Goal: Task Accomplishment & Management: Use online tool/utility

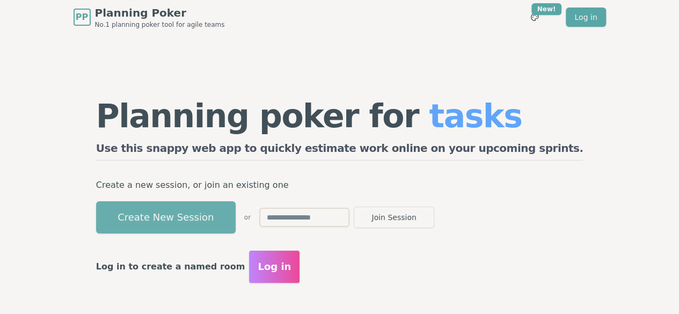
click at [236, 223] on button "Create New Session" at bounding box center [166, 217] width 140 height 32
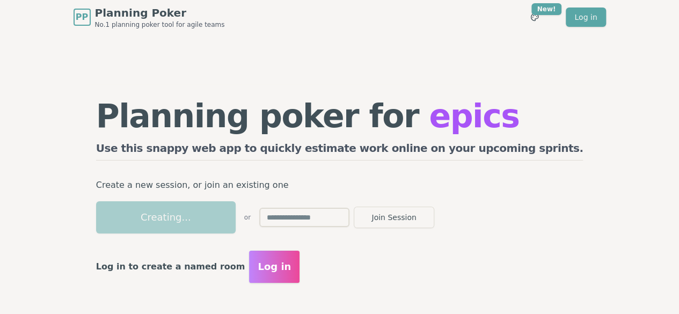
click at [299, 277] on button "Log in" at bounding box center [274, 267] width 50 height 32
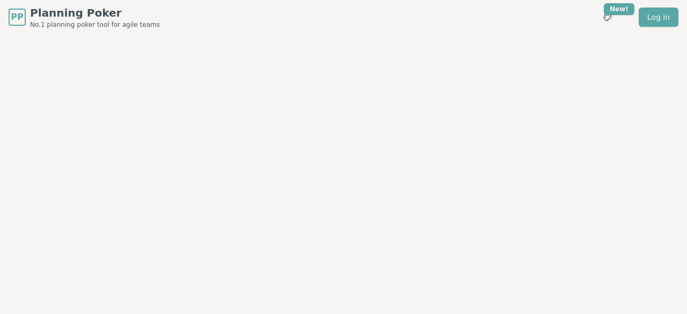
click at [283, 210] on div at bounding box center [343, 164] width 687 height 260
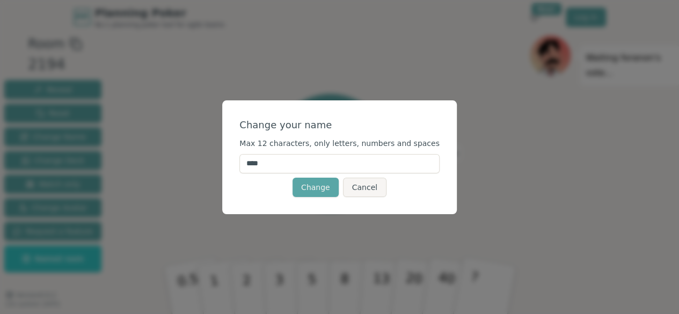
click at [361, 162] on input "****" at bounding box center [339, 163] width 200 height 19
type input "*"
type input "*******"
click at [324, 187] on button "Change" at bounding box center [315, 187] width 46 height 19
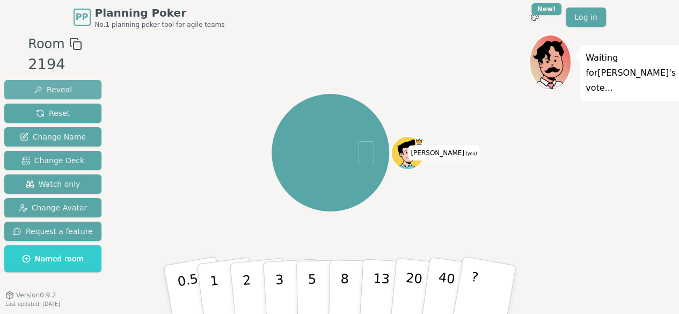
click at [72, 84] on button "Reveal" at bounding box center [52, 89] width 97 height 19
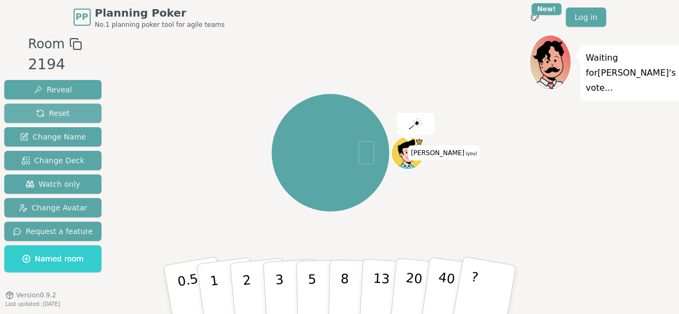
click at [66, 109] on button "Reset" at bounding box center [52, 113] width 97 height 19
click at [63, 143] on button "Change Name" at bounding box center [52, 136] width 97 height 19
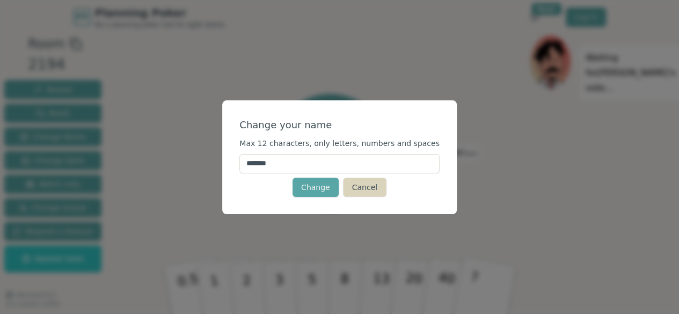
click at [368, 184] on button "Cancel" at bounding box center [364, 187] width 43 height 19
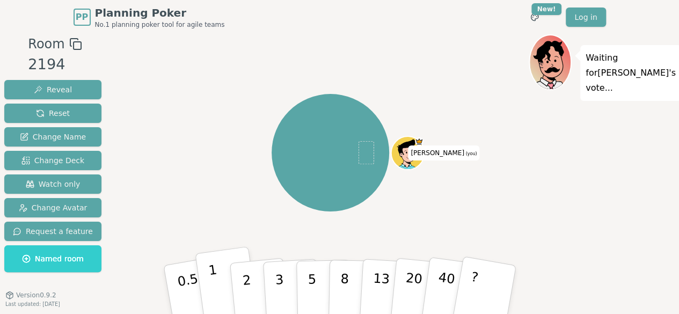
click at [229, 289] on button "1" at bounding box center [227, 289] width 64 height 87
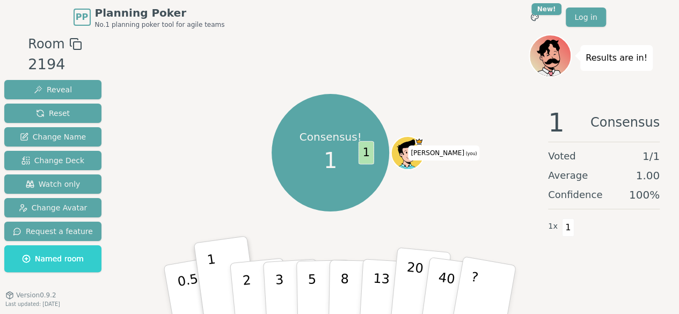
click at [414, 278] on p "20" at bounding box center [412, 288] width 22 height 59
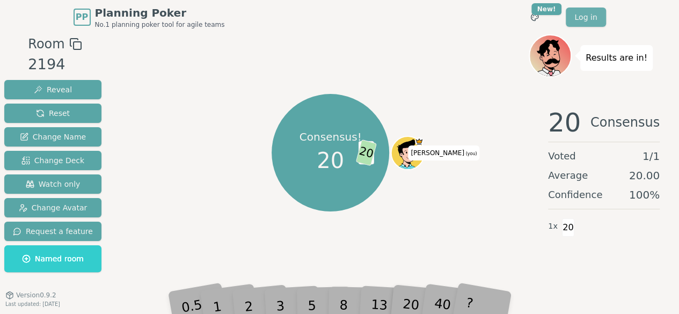
click at [605, 20] on link "Log in" at bounding box center [586, 17] width 40 height 19
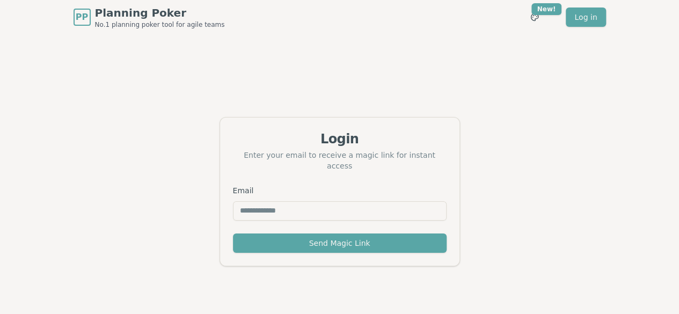
click at [412, 201] on input "Email" at bounding box center [340, 210] width 214 height 19
type input "**********"
click at [353, 213] on input "**********" at bounding box center [340, 210] width 214 height 19
drag, startPoint x: 353, startPoint y: 213, endPoint x: 324, endPoint y: 206, distance: 29.9
click at [324, 206] on input "**********" at bounding box center [340, 210] width 214 height 19
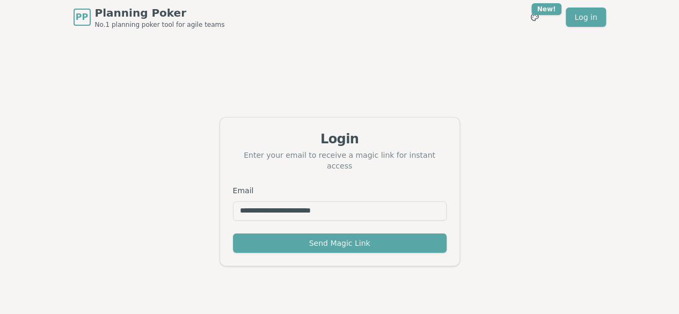
click at [324, 206] on input "**********" at bounding box center [340, 210] width 214 height 19
type input "**********"
click at [340, 237] on button "Send Magic Link" at bounding box center [340, 242] width 214 height 19
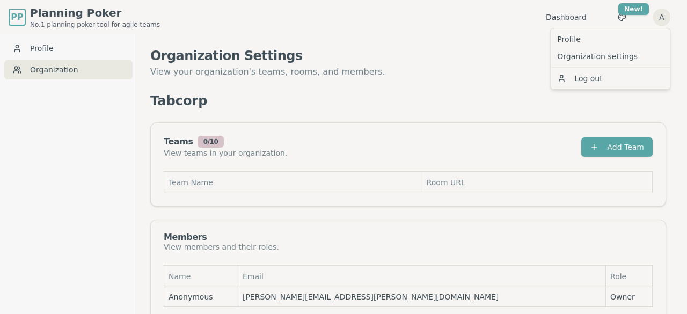
click at [661, 16] on html "PP Planning Poker No.1 planning poker tool for agile teams Dashboard Toggle the…" at bounding box center [343, 174] width 687 height 348
click at [621, 35] on link "Profile" at bounding box center [610, 39] width 115 height 17
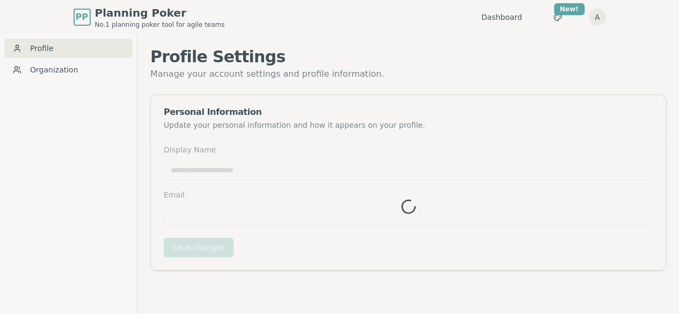
type input "*********"
type input "**********"
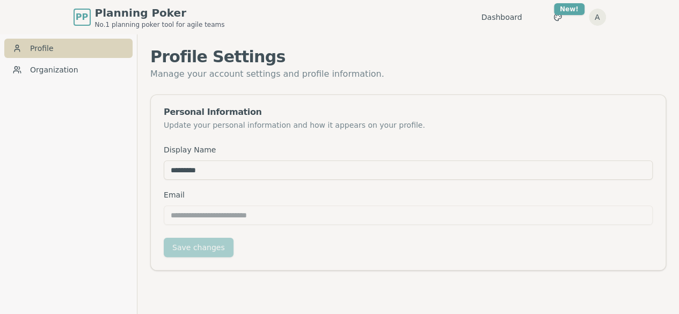
click at [65, 56] on link "Profile" at bounding box center [68, 48] width 128 height 19
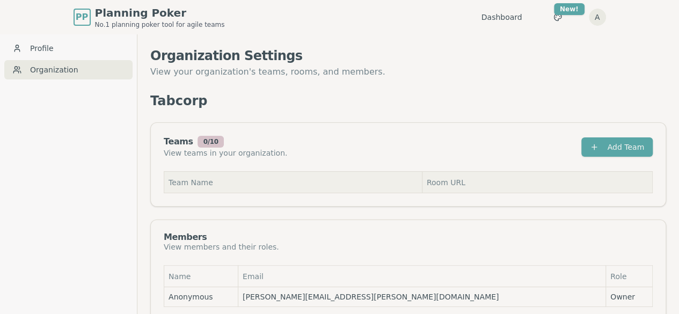
click at [249, 178] on th "Team Name" at bounding box center [293, 182] width 258 height 21
click at [516, 55] on h1 "Organization Settings" at bounding box center [408, 55] width 516 height 17
click at [231, 182] on th "Team Name" at bounding box center [293, 182] width 258 height 21
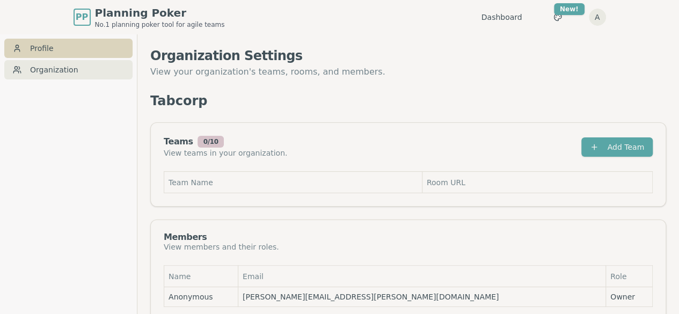
click at [78, 46] on link "Profile" at bounding box center [68, 48] width 128 height 19
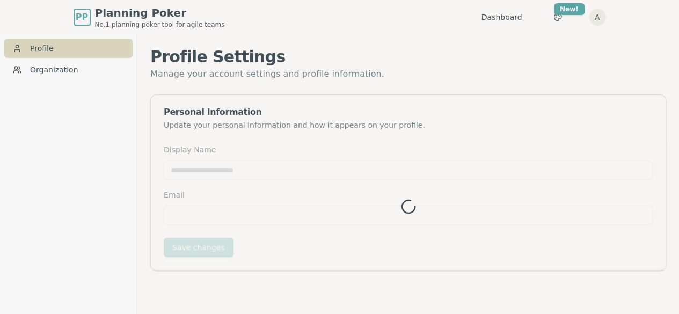
type input "*********"
type input "**********"
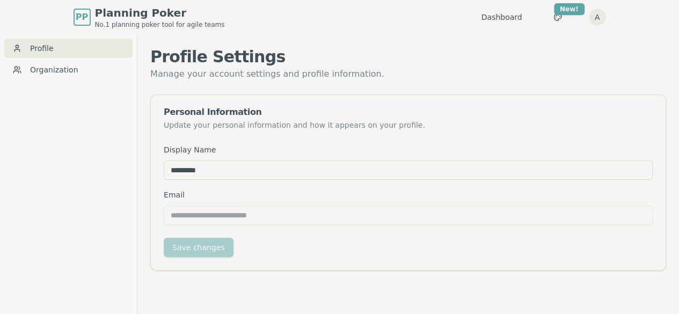
drag, startPoint x: 221, startPoint y: 177, endPoint x: 134, endPoint y: 174, distance: 87.0
click at [134, 174] on div "**********" at bounding box center [339, 191] width 679 height 314
type input "**********"
click at [210, 248] on button "Save changes" at bounding box center [199, 247] width 70 height 19
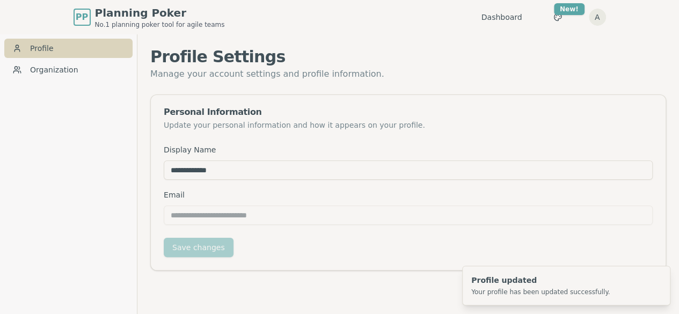
click at [89, 50] on link "Profile" at bounding box center [68, 48] width 128 height 19
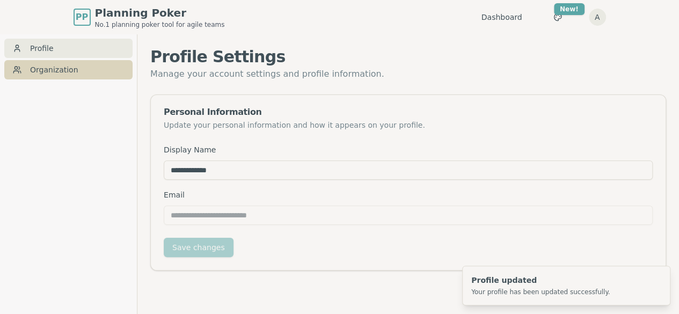
click at [85, 68] on link "Organization" at bounding box center [68, 69] width 128 height 19
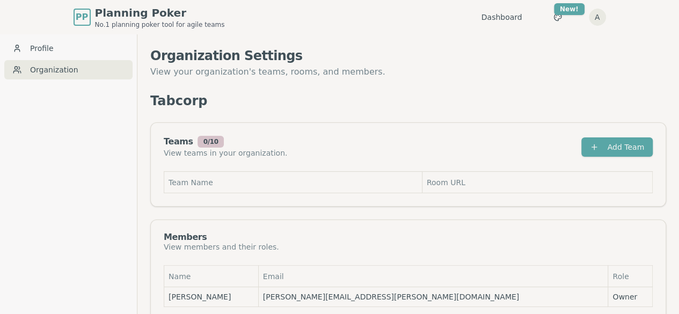
click at [565, 23] on div "Dashboard Toggle theme New! A Menu" at bounding box center [543, 17] width 124 height 19
click at [607, 149] on button "Add Team" at bounding box center [616, 146] width 71 height 19
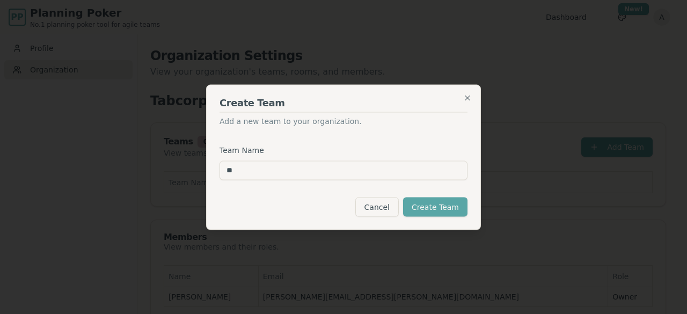
type input "*"
type input "**********"
click at [438, 209] on button "Create Team" at bounding box center [435, 206] width 64 height 19
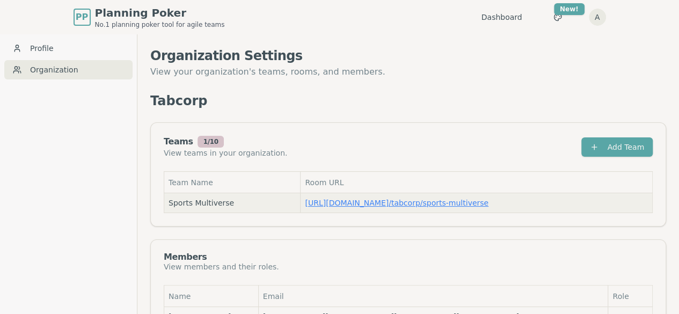
click at [332, 201] on link "https://planning-poker.com / tabcorp/sports-multiverse" at bounding box center [397, 203] width 184 height 9
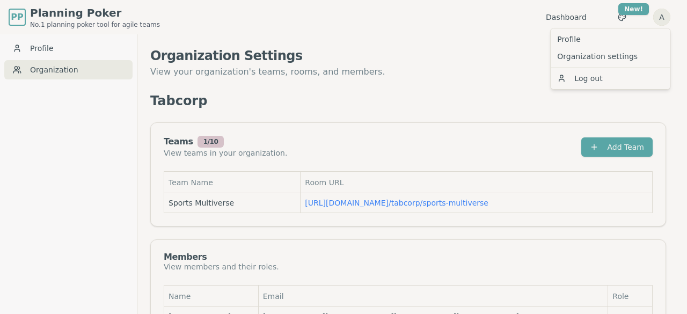
click at [662, 22] on html "PP Planning Poker No.1 planning poker tool for agile teams Dashboard Toggle the…" at bounding box center [343, 176] width 687 height 353
click at [618, 35] on link "Profile" at bounding box center [610, 39] width 115 height 17
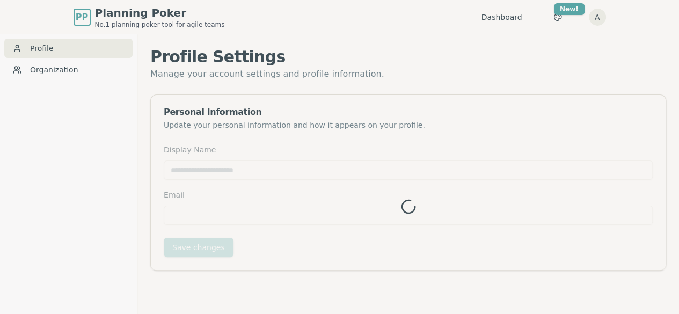
type input "**********"
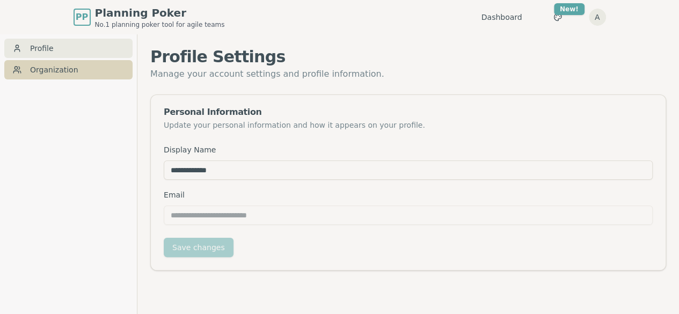
click at [55, 75] on link "Organization" at bounding box center [68, 69] width 128 height 19
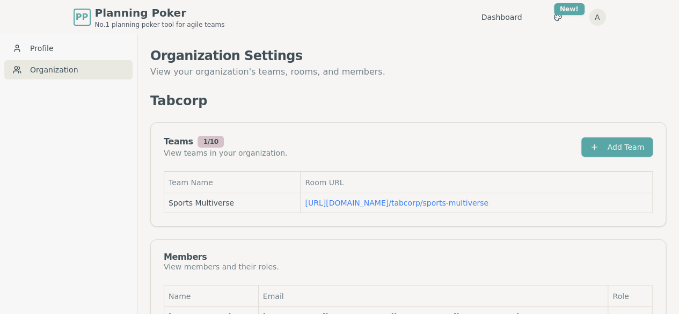
scroll to position [37, 0]
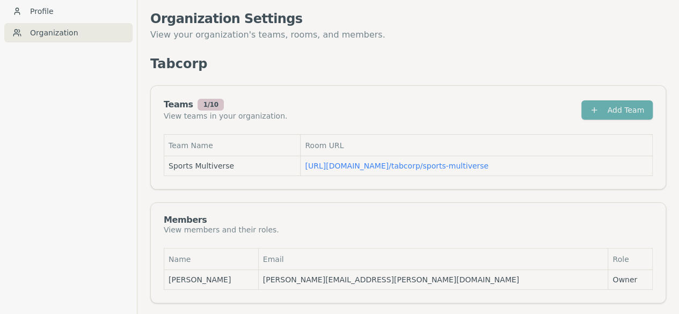
click at [607, 115] on button "Add Team" at bounding box center [616, 109] width 71 height 19
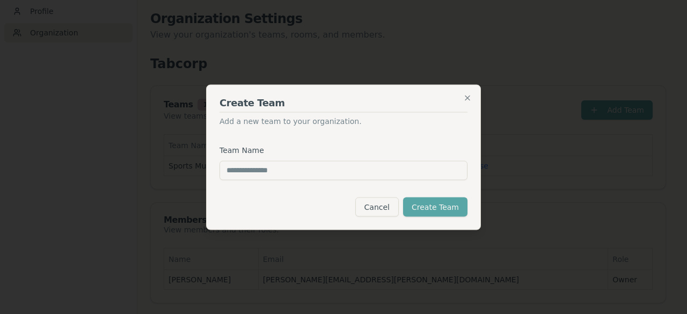
click at [317, 126] on div "Create Team Add a new team to your organization. Team Name Cancel Create Team C…" at bounding box center [343, 156] width 275 height 145
click at [391, 207] on button "Cancel" at bounding box center [376, 206] width 43 height 19
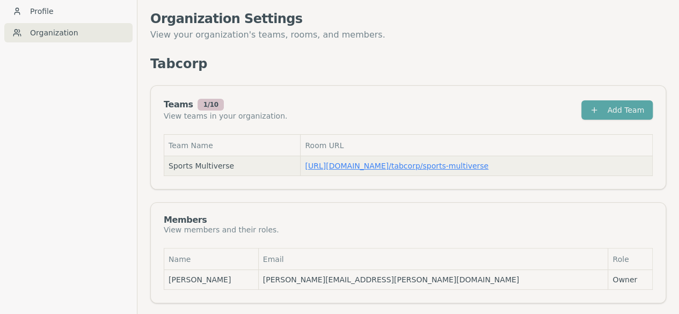
click at [321, 169] on link "https://planning-poker.com / tabcorp/sports-multiverse" at bounding box center [397, 166] width 184 height 9
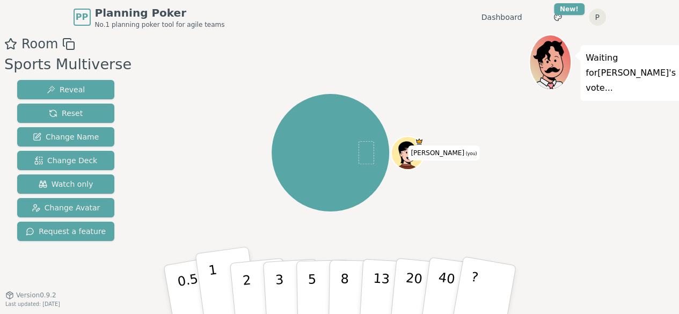
click at [215, 299] on p "1" at bounding box center [215, 291] width 16 height 58
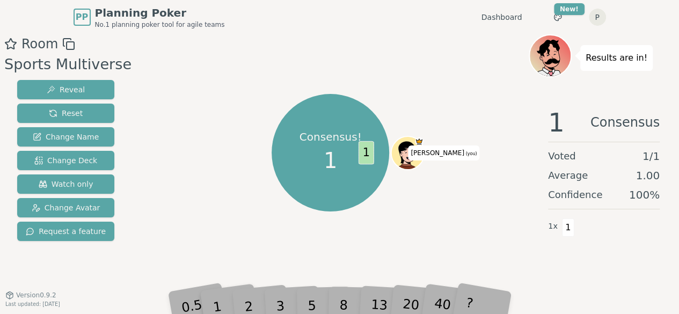
click at [261, 296] on div "2" at bounding box center [258, 289] width 35 height 40
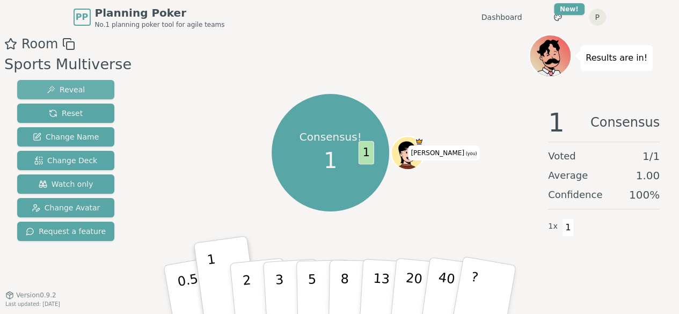
click at [75, 93] on span "Reveal" at bounding box center [66, 89] width 38 height 11
click at [392, 272] on button "13" at bounding box center [387, 290] width 58 height 84
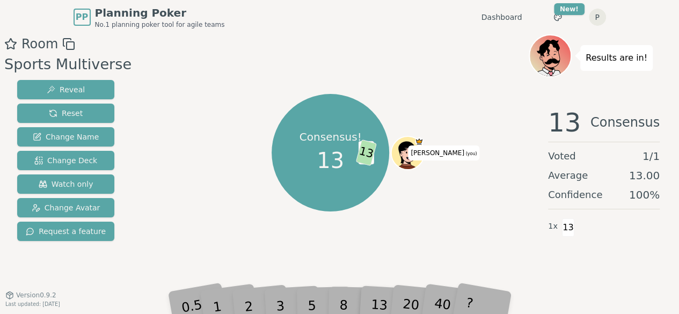
click at [467, 296] on div "?" at bounding box center [484, 289] width 38 height 42
click at [428, 297] on div "20" at bounding box center [419, 289] width 35 height 40
click at [398, 297] on div "13" at bounding box center [388, 289] width 34 height 39
click at [360, 290] on div "8" at bounding box center [355, 289] width 33 height 38
click at [336, 292] on div "5" at bounding box center [323, 289] width 33 height 38
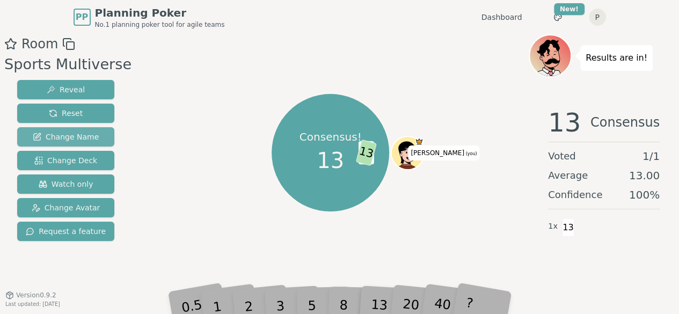
click at [49, 134] on span "Change Name" at bounding box center [66, 136] width 66 height 11
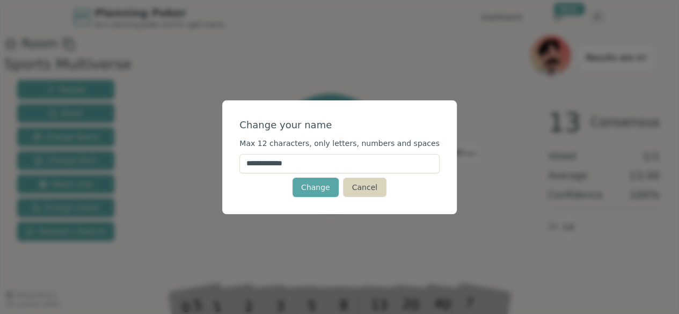
click at [356, 188] on button "Cancel" at bounding box center [364, 187] width 43 height 19
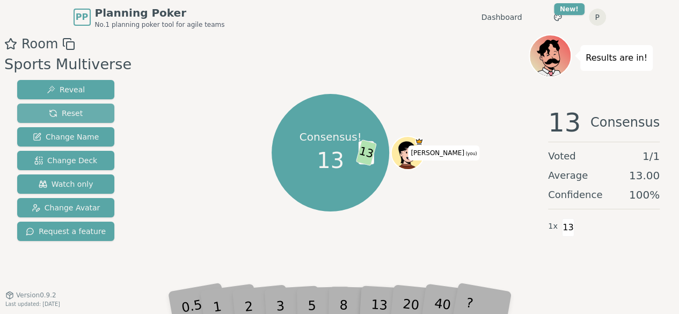
click at [76, 115] on button "Reset" at bounding box center [65, 113] width 97 height 19
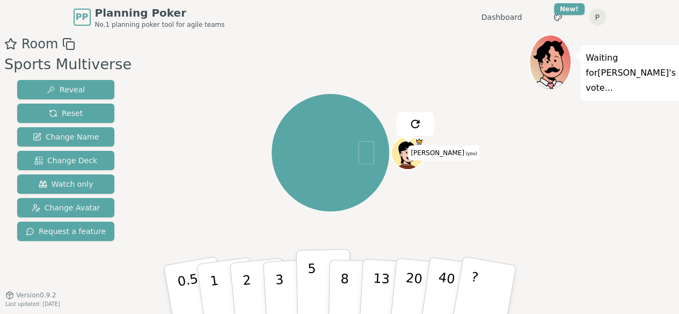
click at [302, 275] on button "5" at bounding box center [323, 290] width 55 height 82
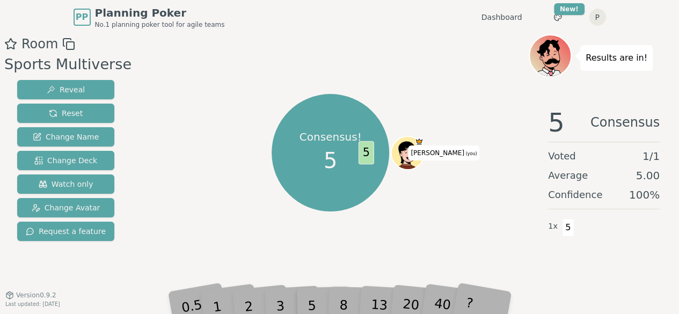
click at [232, 301] on div "1" at bounding box center [226, 289] width 37 height 41
click at [225, 300] on div "1" at bounding box center [226, 289] width 37 height 41
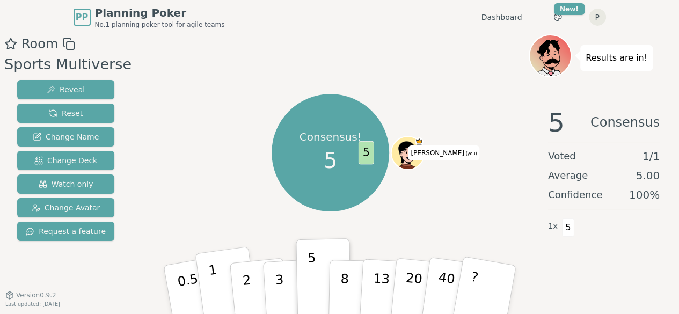
click at [216, 288] on p "1" at bounding box center [215, 291] width 16 height 58
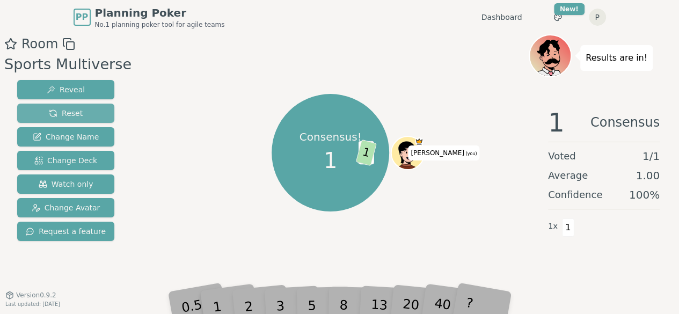
click at [69, 113] on span "Reset" at bounding box center [66, 113] width 34 height 11
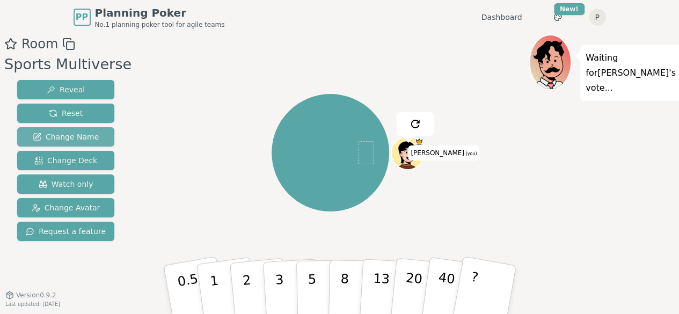
click at [78, 135] on span "Change Name" at bounding box center [66, 136] width 66 height 11
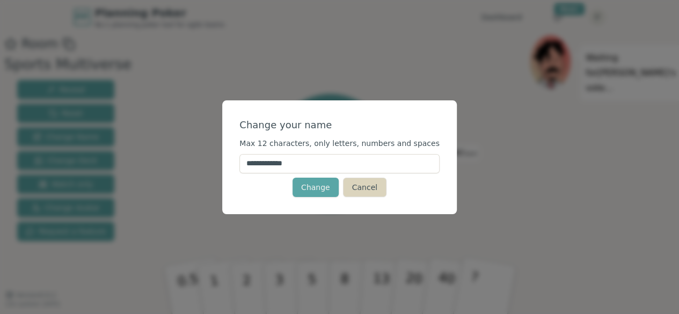
click at [364, 193] on button "Cancel" at bounding box center [364, 187] width 43 height 19
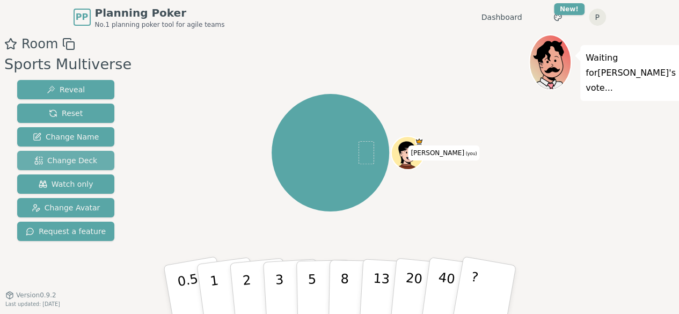
click at [72, 158] on span "Change Deck" at bounding box center [65, 160] width 63 height 11
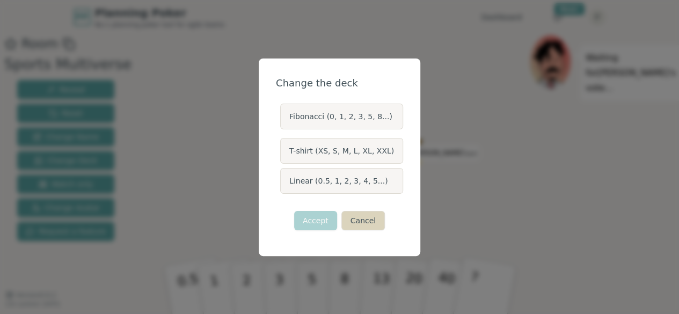
click at [357, 222] on button "Cancel" at bounding box center [362, 220] width 43 height 19
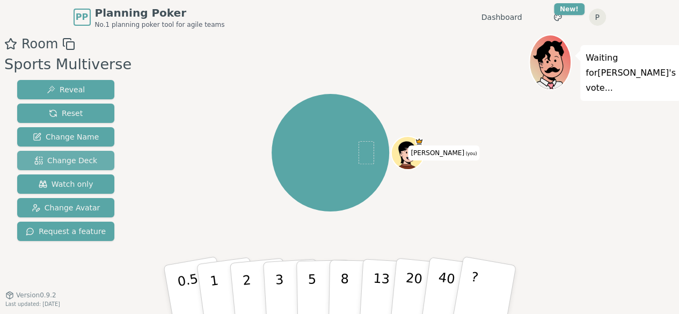
click at [75, 162] on span "Change Deck" at bounding box center [65, 160] width 63 height 11
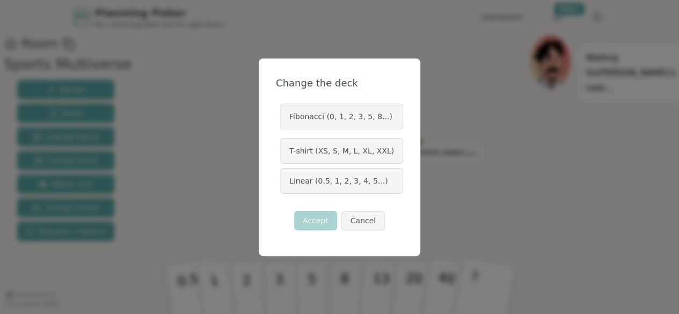
click at [332, 114] on label "Fibonacci (0, 1, 2, 3, 5, 8...)" at bounding box center [341, 117] width 123 height 26
click at [284, 114] on button "Fibonacci (0, 1, 2, 3, 5, 8...)" at bounding box center [279, 116] width 9 height 9
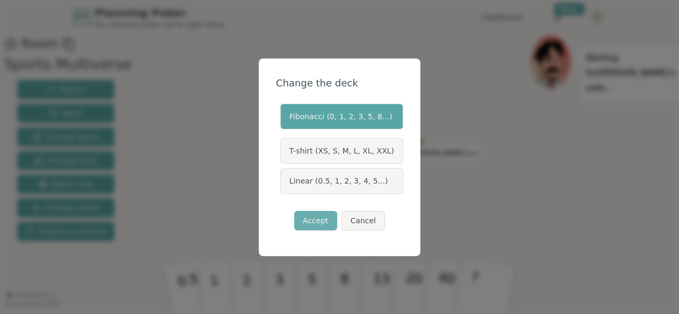
click at [325, 218] on button "Accept" at bounding box center [315, 220] width 43 height 19
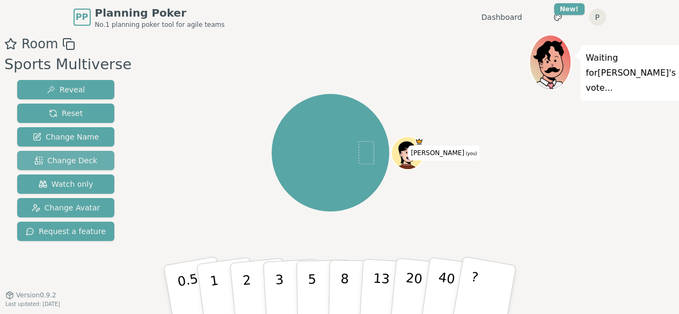
click at [68, 156] on span "Change Deck" at bounding box center [65, 160] width 63 height 11
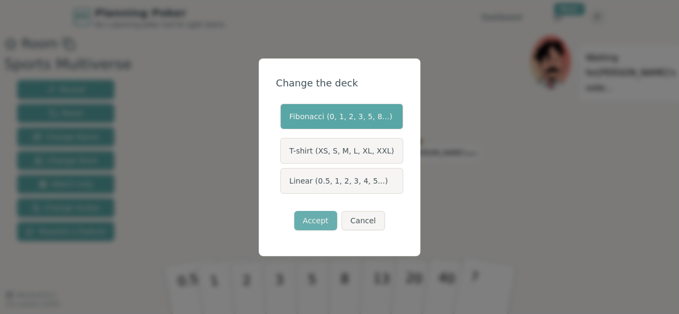
click at [306, 217] on button "Accept" at bounding box center [315, 220] width 43 height 19
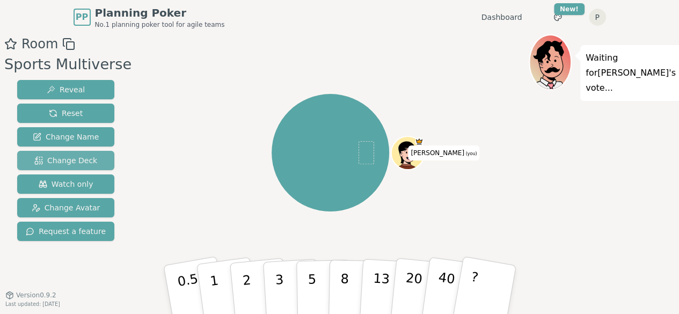
click at [75, 157] on span "Change Deck" at bounding box center [65, 160] width 63 height 11
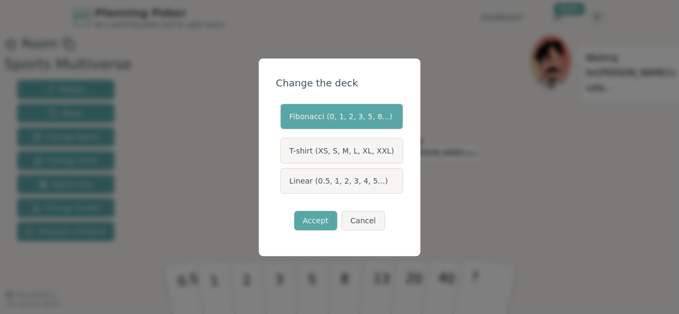
click at [343, 151] on label "T-shirt (XS, S, M, L, XL, XXL)" at bounding box center [341, 151] width 123 height 26
click at [284, 151] on button "T-shirt (XS, S, M, L, XL, XXL)" at bounding box center [279, 150] width 9 height 9
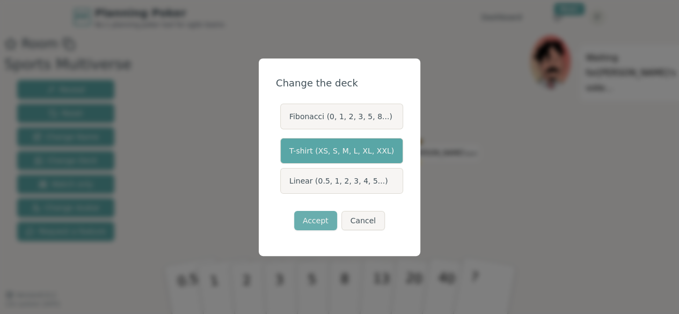
click at [316, 225] on button "Accept" at bounding box center [315, 220] width 43 height 19
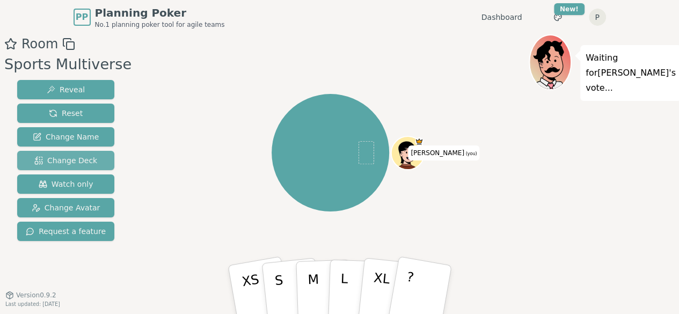
click at [73, 155] on span "Change Deck" at bounding box center [65, 160] width 63 height 11
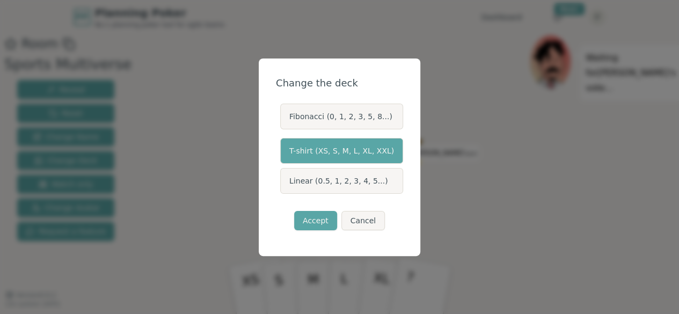
click at [343, 120] on label "Fibonacci (0, 1, 2, 3, 5, 8...)" at bounding box center [341, 117] width 123 height 26
click at [284, 120] on button "Fibonacci (0, 1, 2, 3, 5, 8...)" at bounding box center [279, 116] width 9 height 9
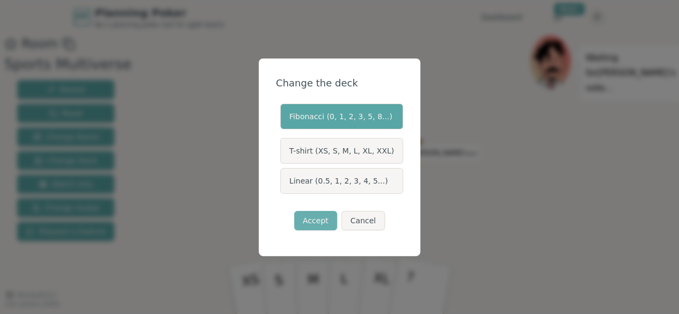
click at [326, 218] on button "Accept" at bounding box center [315, 220] width 43 height 19
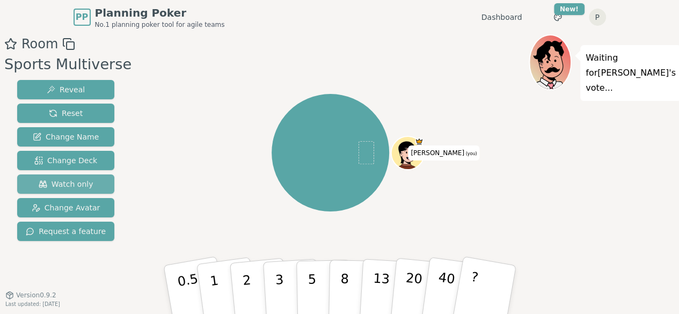
click at [83, 187] on span "Watch only" at bounding box center [66, 184] width 55 height 11
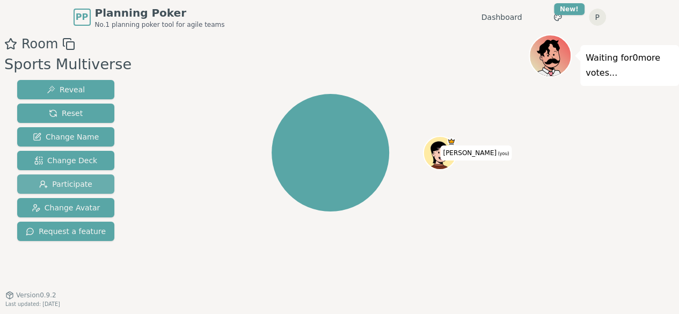
click at [83, 187] on button "Participate" at bounding box center [65, 183] width 97 height 19
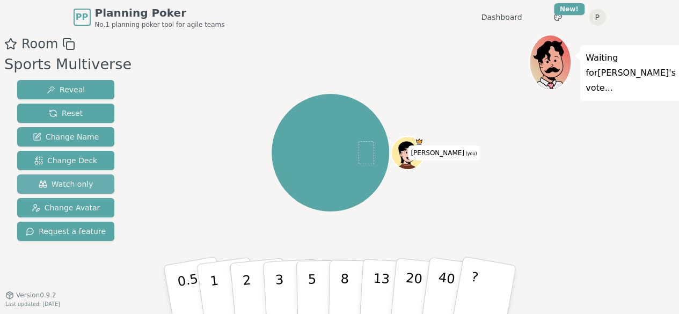
click at [83, 187] on span "Watch only" at bounding box center [66, 184] width 55 height 11
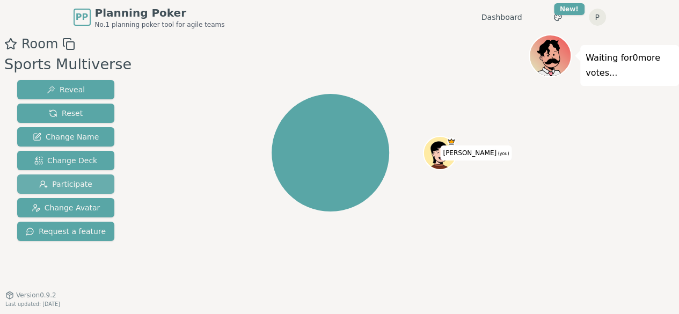
click at [83, 187] on button "Participate" at bounding box center [65, 183] width 97 height 19
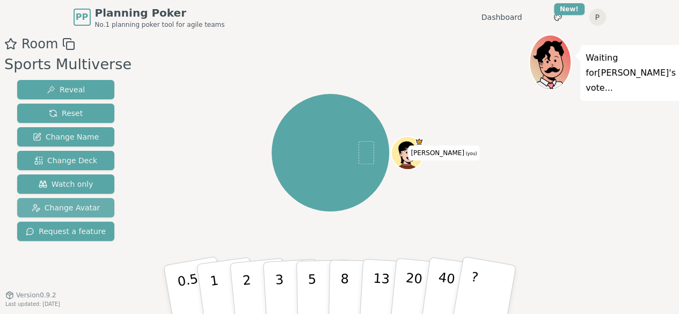
click at [79, 205] on span "Change Avatar" at bounding box center [66, 207] width 69 height 11
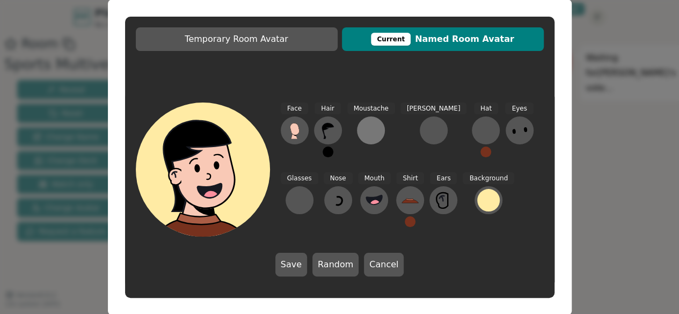
click at [372, 131] on div at bounding box center [370, 130] width 17 height 17
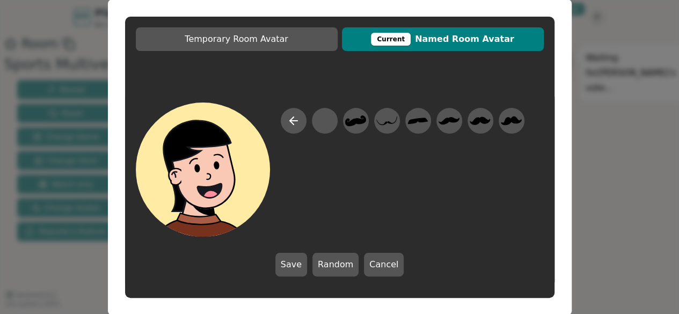
click at [372, 131] on div at bounding box center [403, 172] width 244 height 129
click at [296, 113] on button at bounding box center [294, 121] width 26 height 26
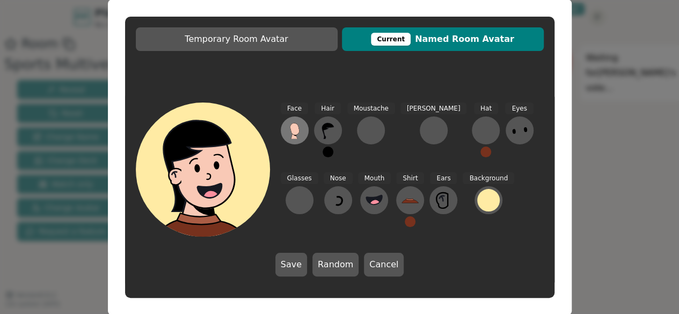
click at [290, 133] on icon at bounding box center [294, 130] width 17 height 17
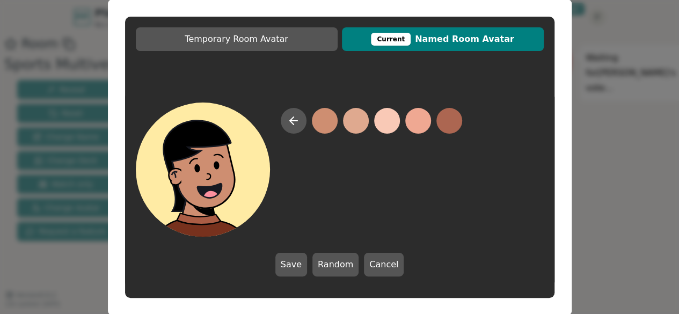
click at [335, 122] on button at bounding box center [325, 121] width 26 height 26
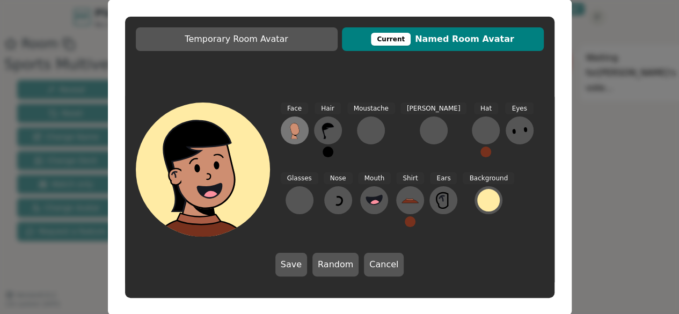
click at [291, 128] on icon at bounding box center [294, 129] width 9 height 12
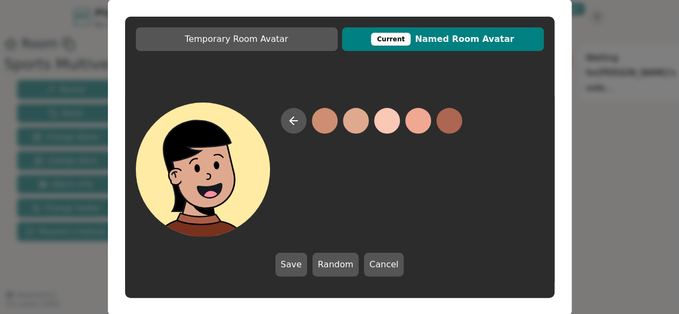
click at [357, 119] on button at bounding box center [356, 121] width 26 height 26
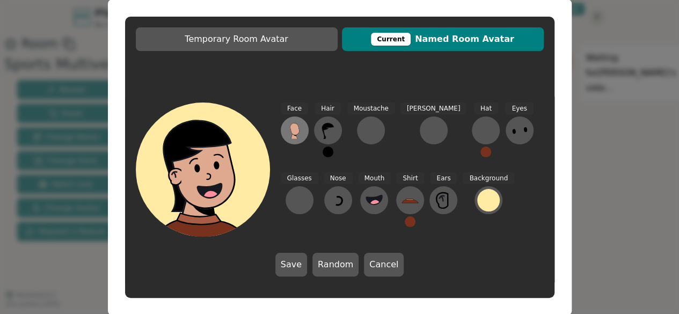
click at [296, 133] on icon at bounding box center [294, 129] width 9 height 12
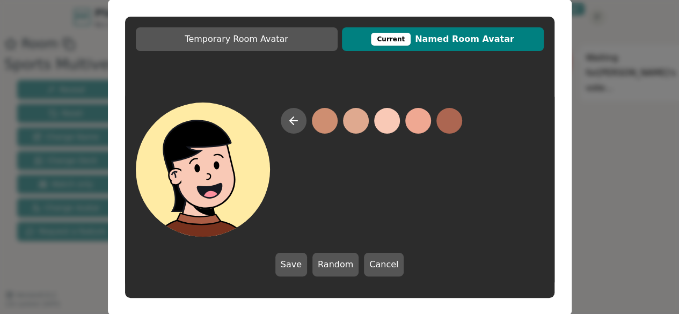
click at [389, 123] on button at bounding box center [387, 121] width 26 height 26
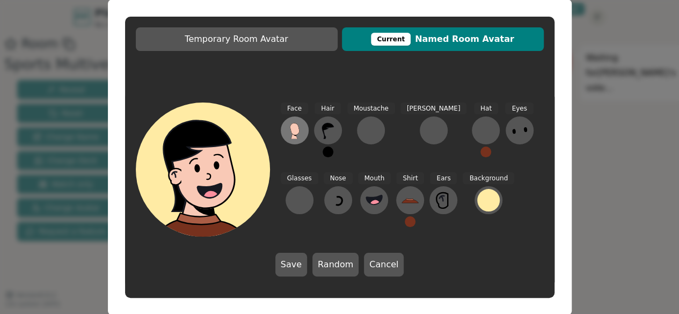
click at [296, 134] on icon at bounding box center [294, 129] width 9 height 12
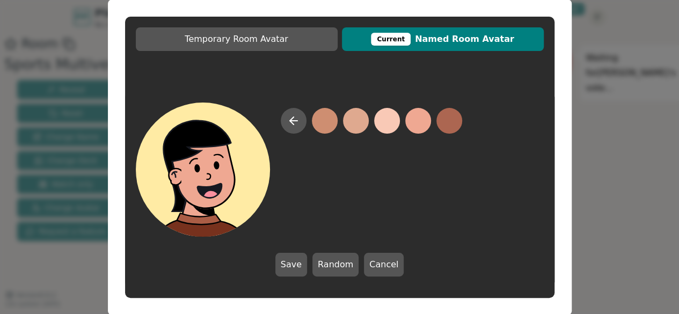
click at [423, 126] on button at bounding box center [418, 121] width 26 height 26
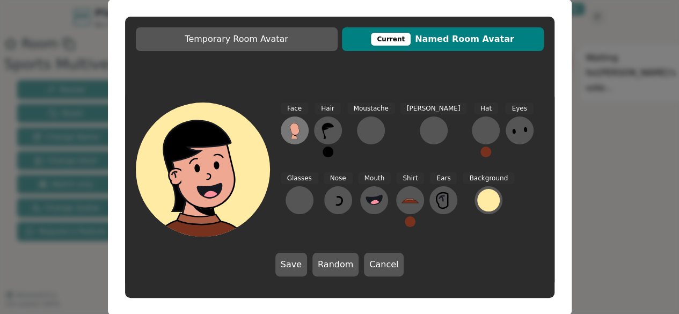
click at [304, 125] on button at bounding box center [295, 130] width 28 height 28
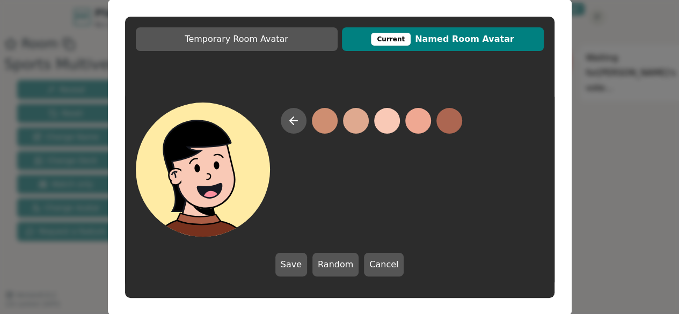
click at [390, 121] on button at bounding box center [387, 121] width 26 height 26
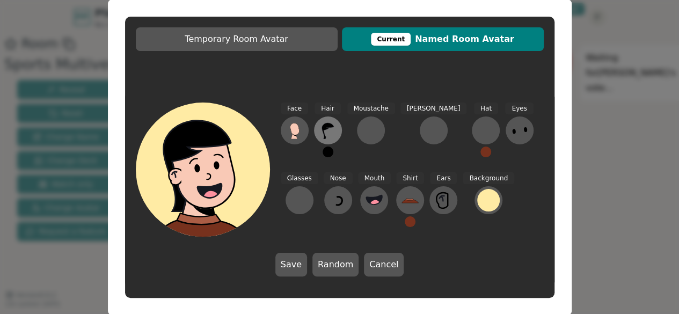
click at [327, 130] on icon at bounding box center [327, 130] width 17 height 17
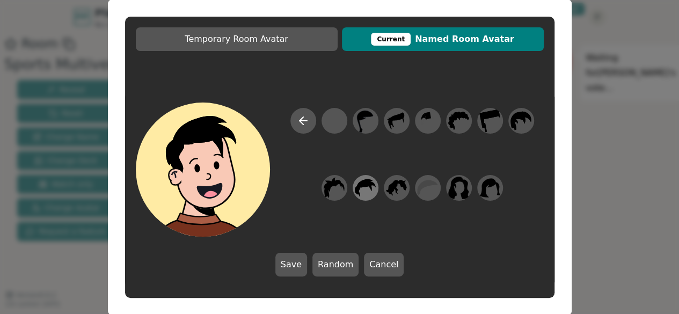
click at [369, 187] on icon at bounding box center [365, 187] width 21 height 24
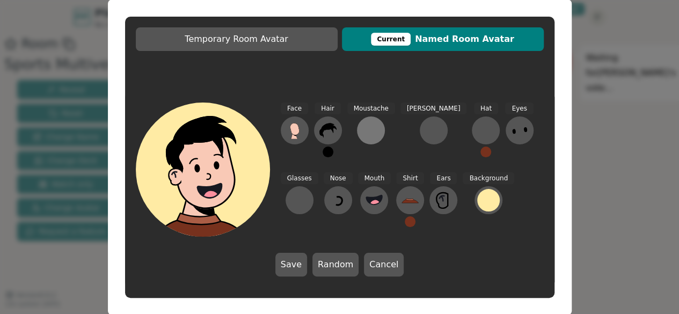
click at [369, 129] on div at bounding box center [370, 130] width 17 height 17
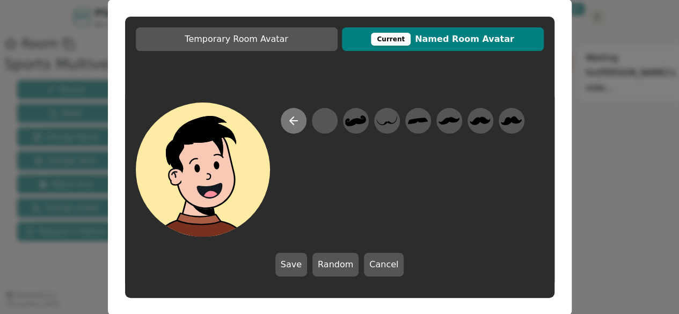
click at [291, 121] on icon at bounding box center [294, 121] width 8 height 0
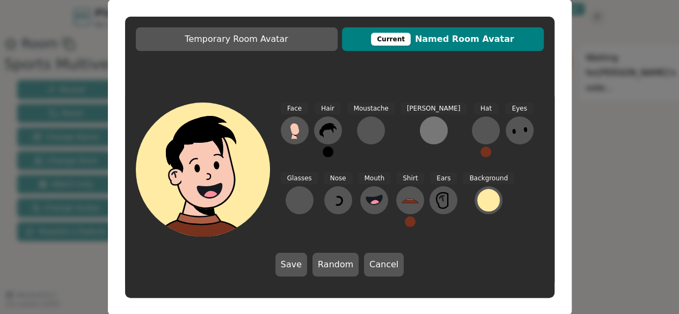
click at [425, 135] on div at bounding box center [433, 130] width 17 height 17
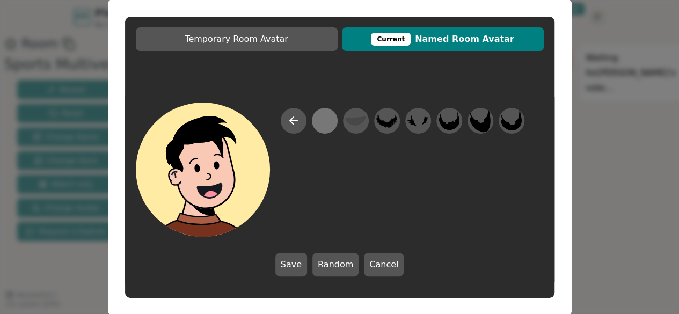
click at [329, 119] on div at bounding box center [324, 120] width 21 height 24
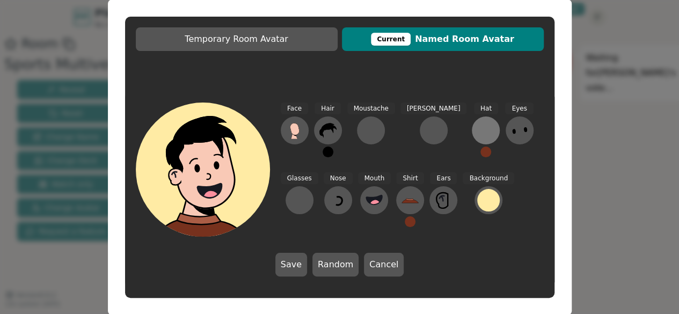
click at [477, 132] on div at bounding box center [485, 130] width 17 height 17
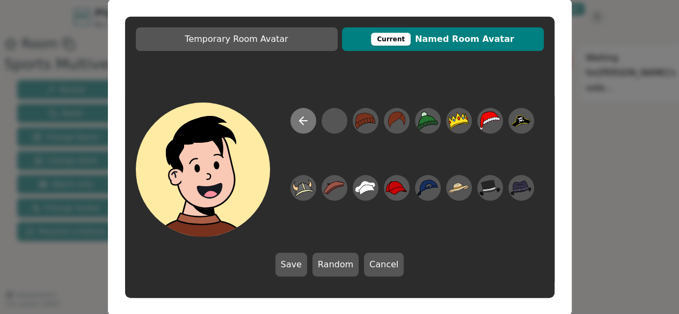
click at [294, 118] on button at bounding box center [303, 121] width 26 height 26
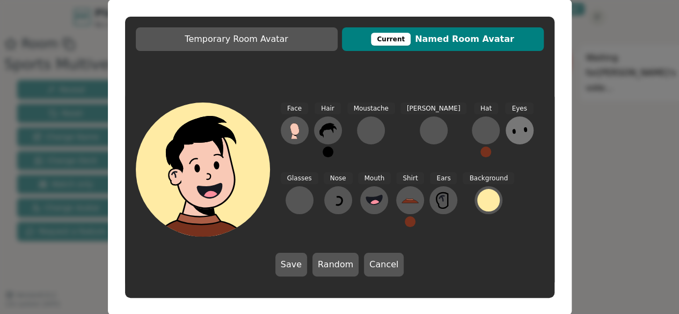
click at [511, 127] on icon at bounding box center [519, 130] width 17 height 17
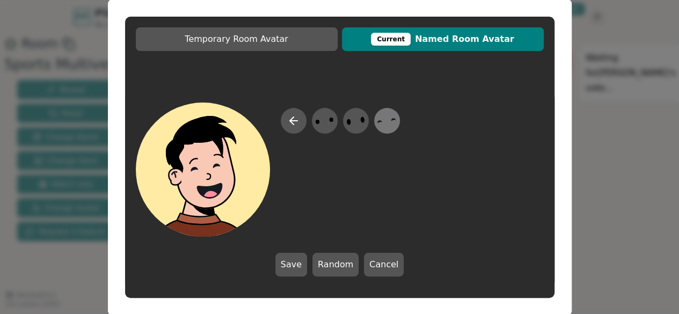
click at [385, 123] on icon at bounding box center [386, 120] width 21 height 24
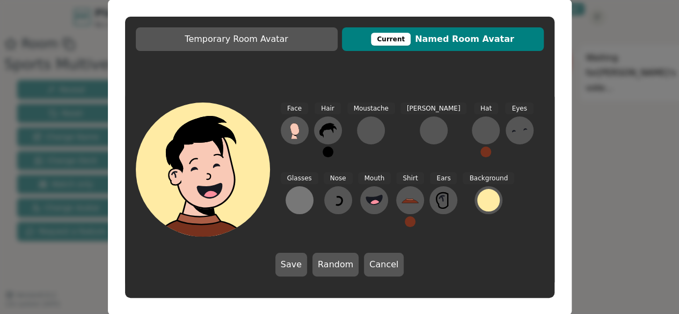
click at [308, 192] on div at bounding box center [299, 200] width 17 height 17
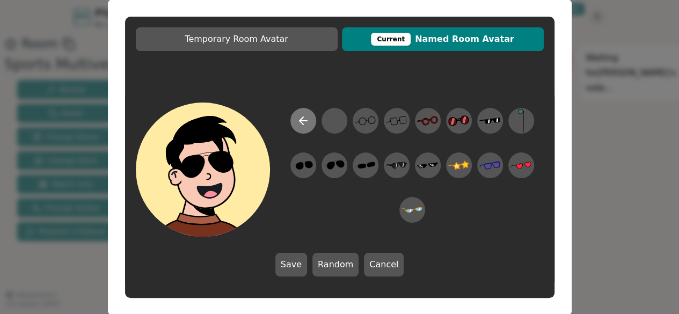
click at [297, 122] on icon at bounding box center [303, 120] width 13 height 13
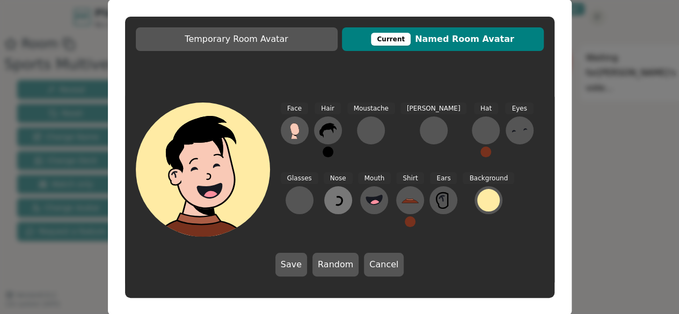
click at [329, 201] on icon at bounding box center [337, 200] width 17 height 17
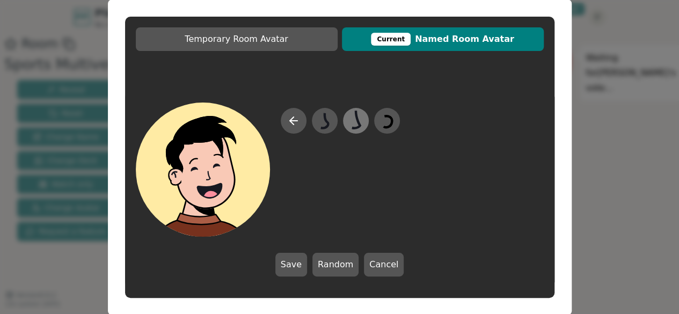
click at [348, 115] on icon at bounding box center [355, 120] width 21 height 24
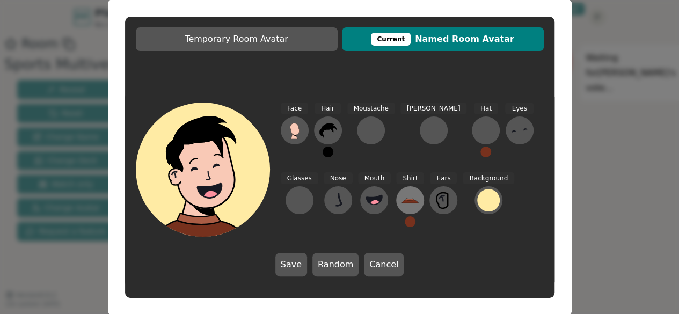
click at [401, 204] on icon at bounding box center [409, 200] width 17 height 17
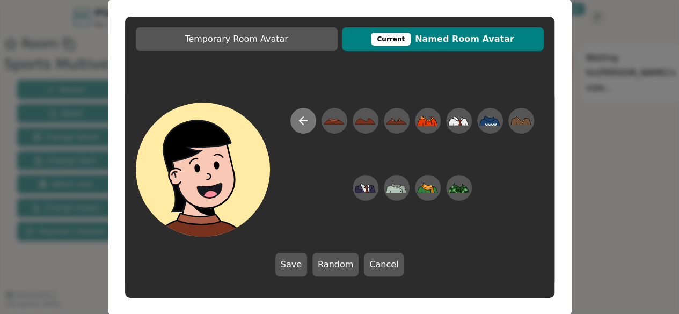
click at [305, 121] on icon at bounding box center [303, 121] width 8 height 0
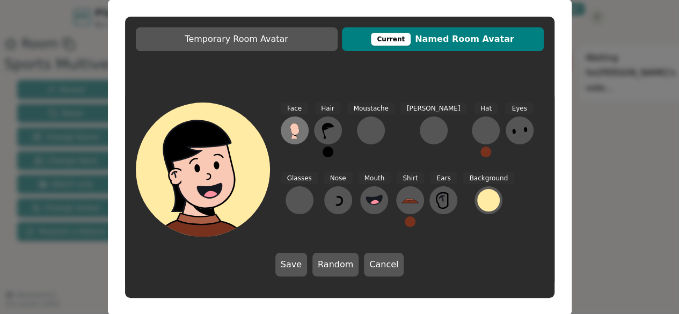
click at [302, 129] on icon at bounding box center [294, 130] width 17 height 17
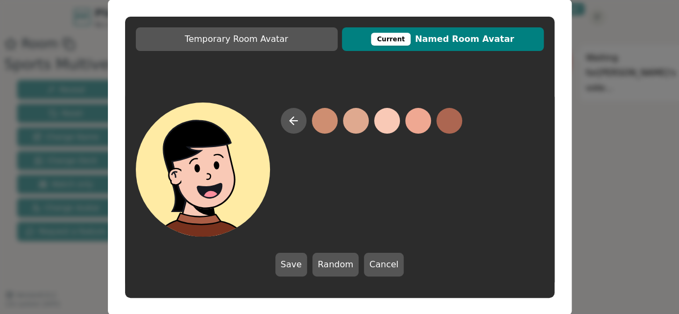
click at [392, 120] on button at bounding box center [387, 121] width 26 height 26
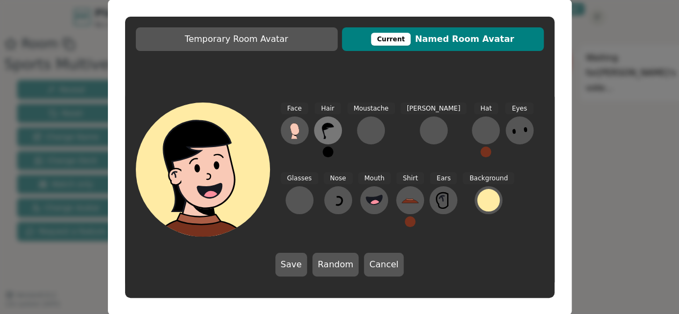
click at [329, 126] on icon at bounding box center [327, 131] width 12 height 16
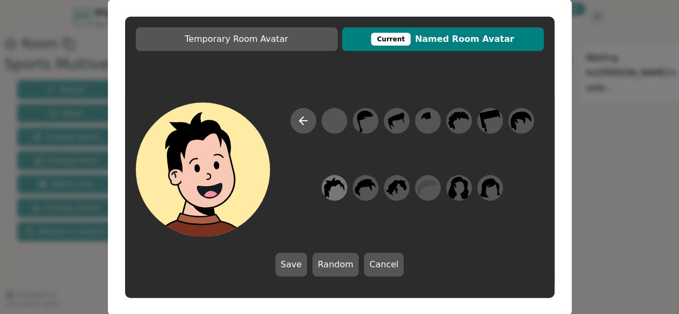
click at [340, 187] on icon at bounding box center [334, 187] width 21 height 24
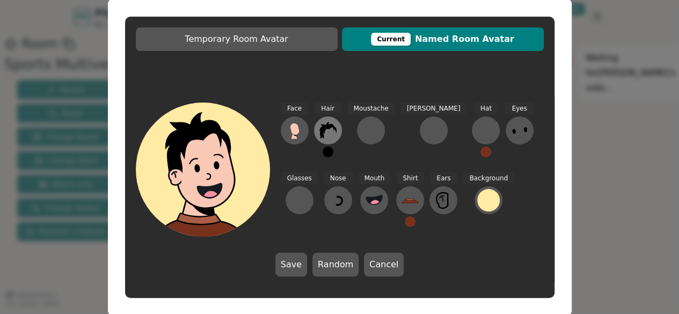
click at [322, 122] on icon at bounding box center [327, 130] width 17 height 17
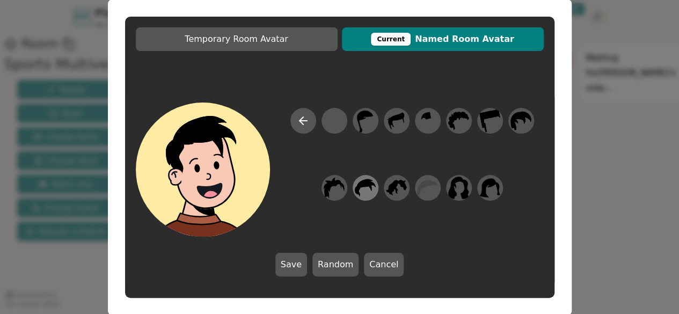
click at [361, 189] on icon at bounding box center [365, 187] width 21 height 24
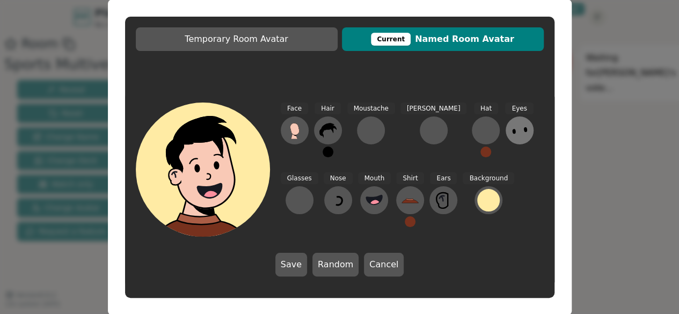
click at [511, 132] on icon at bounding box center [519, 130] width 17 height 17
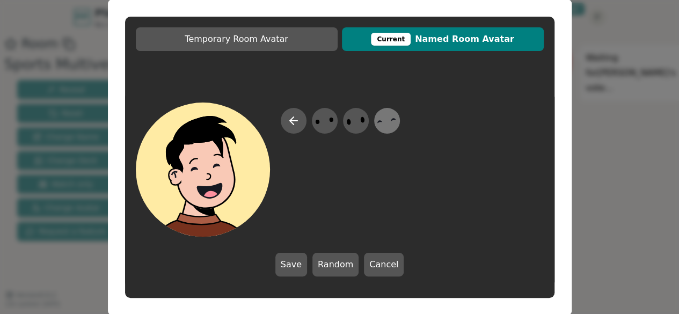
click at [393, 121] on icon at bounding box center [386, 120] width 21 height 24
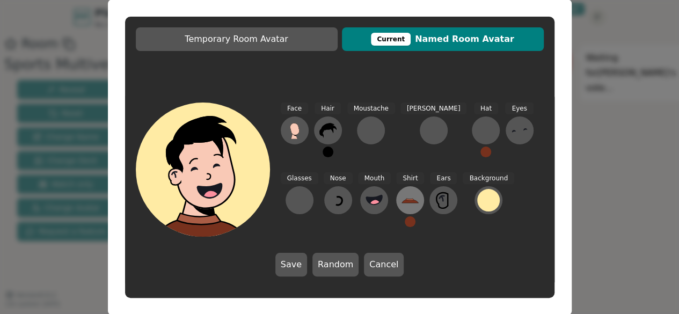
click at [401, 200] on icon at bounding box center [409, 200] width 17 height 17
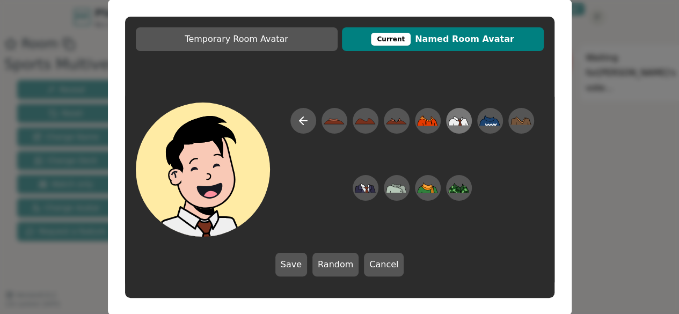
click at [469, 121] on icon at bounding box center [458, 120] width 21 height 24
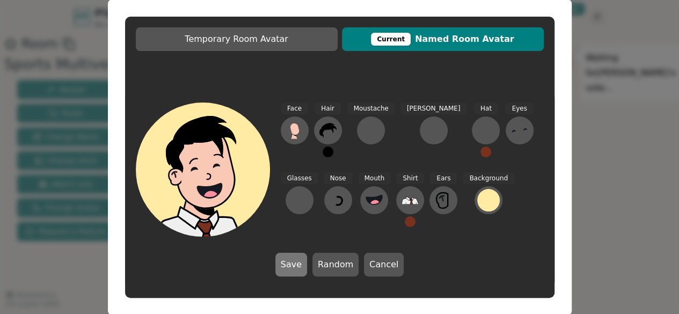
click at [291, 265] on button "Save" at bounding box center [291, 265] width 32 height 24
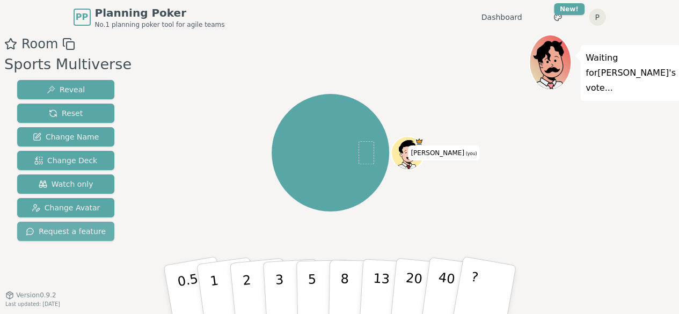
click at [67, 233] on span "Request a feature" at bounding box center [66, 231] width 80 height 11
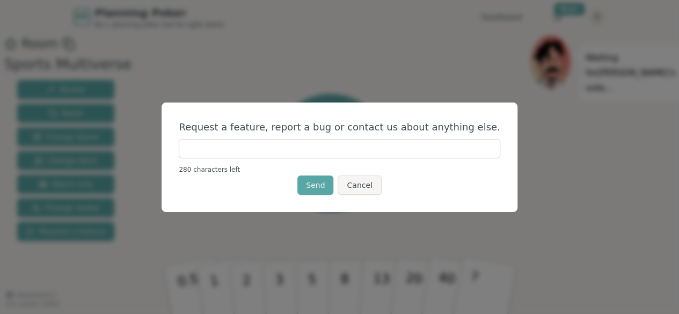
click at [209, 148] on input "text" at bounding box center [339, 148] width 321 height 19
click at [367, 188] on button "Cancel" at bounding box center [359, 184] width 43 height 19
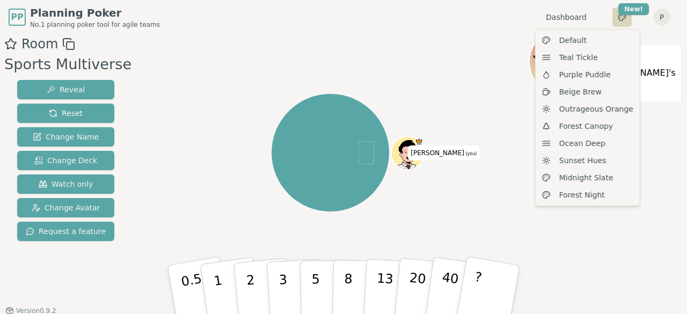
click at [625, 19] on html "PP Planning Poker No.1 planning poker tool for agile teams Dashboard Toggle the…" at bounding box center [343, 164] width 687 height 329
click at [580, 39] on span "Default" at bounding box center [572, 40] width 27 height 11
click at [626, 11] on html "PP Planning Poker No.1 planning poker tool for agile teams Dashboard Toggle the…" at bounding box center [343, 164] width 687 height 329
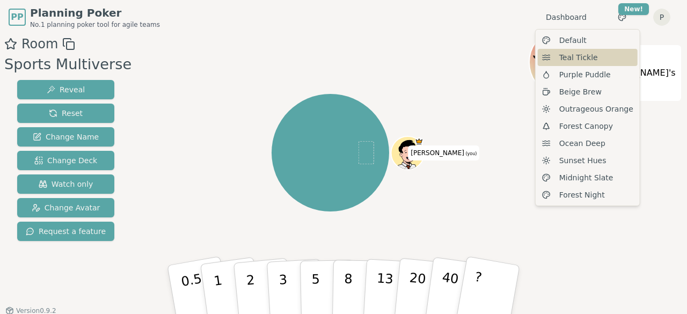
click at [590, 53] on span "Teal Tickle" at bounding box center [578, 57] width 39 height 11
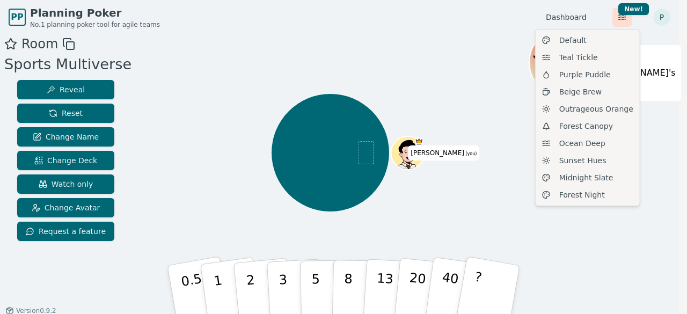
click at [622, 19] on html "PP Planning Poker No.1 planning poker tool for agile teams Dashboard Toggle the…" at bounding box center [343, 164] width 687 height 329
click at [583, 80] on div "Purple Puddle" at bounding box center [588, 74] width 100 height 17
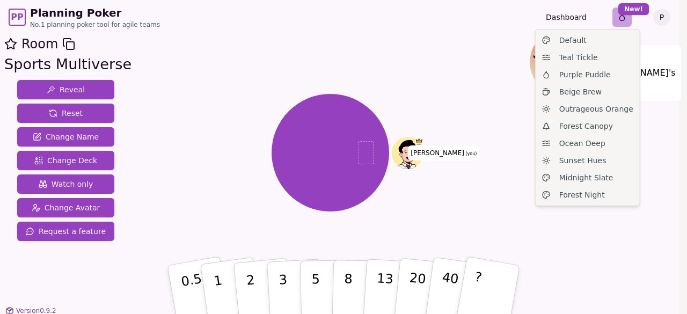
click at [622, 18] on html "PP Planning Poker No.1 planning poker tool for agile teams Dashboard Toggle the…" at bounding box center [343, 164] width 687 height 329
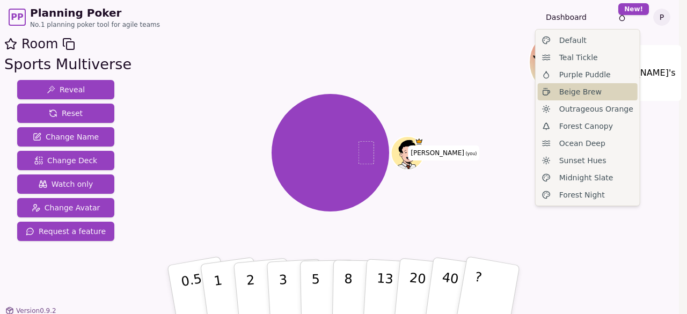
click at [587, 93] on span "Beige Brew" at bounding box center [580, 91] width 42 height 11
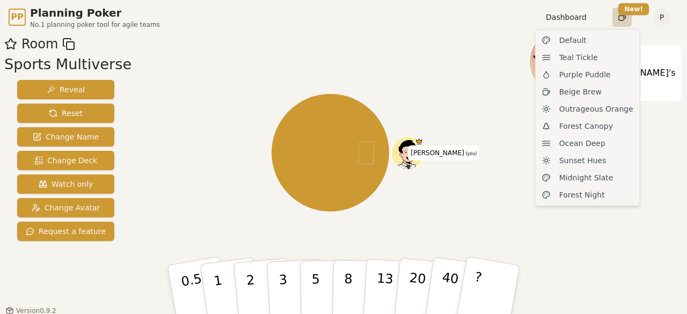
click at [623, 21] on html "PP Planning Poker No.1 planning poker tool for agile teams Dashboard Toggle the…" at bounding box center [343, 164] width 687 height 329
click at [585, 109] on span "Outrageous Orange" at bounding box center [596, 109] width 74 height 11
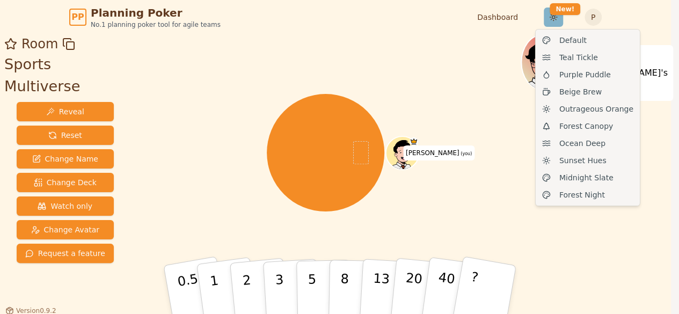
click at [617, 19] on html "PP Planning Poker No.1 planning poker tool for agile teams Dashboard Toggle the…" at bounding box center [339, 164] width 679 height 329
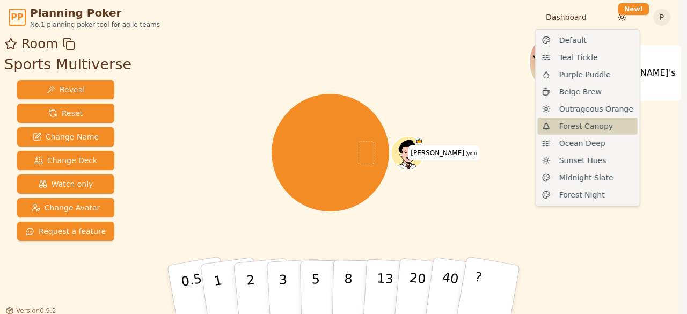
click at [583, 126] on span "Forest Canopy" at bounding box center [586, 126] width 54 height 11
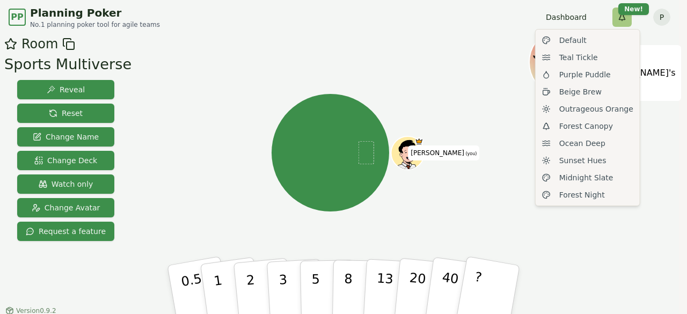
click at [621, 24] on html "PP Planning Poker No.1 planning poker tool for agile teams Dashboard Toggle the…" at bounding box center [343, 164] width 687 height 329
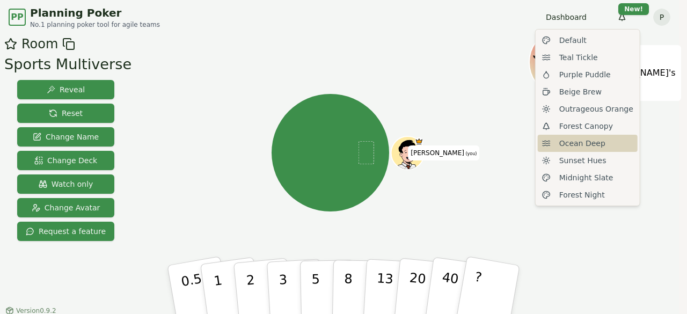
click at [591, 146] on span "Ocean Deep" at bounding box center [582, 143] width 46 height 11
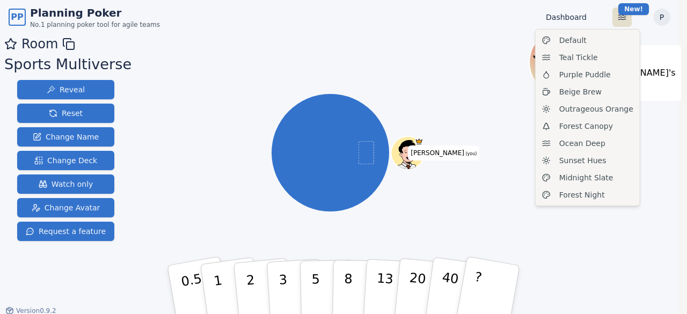
click at [619, 12] on html "PP Planning Poker No.1 planning poker tool for agile teams Dashboard Toggle the…" at bounding box center [343, 164] width 687 height 329
click at [581, 166] on div "Sunset Hues" at bounding box center [588, 160] width 100 height 17
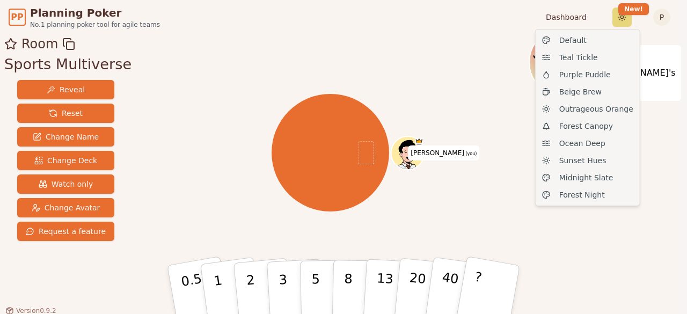
click at [622, 17] on html "PP Planning Poker No.1 planning poker tool for agile teams Dashboard Toggle the…" at bounding box center [343, 164] width 687 height 329
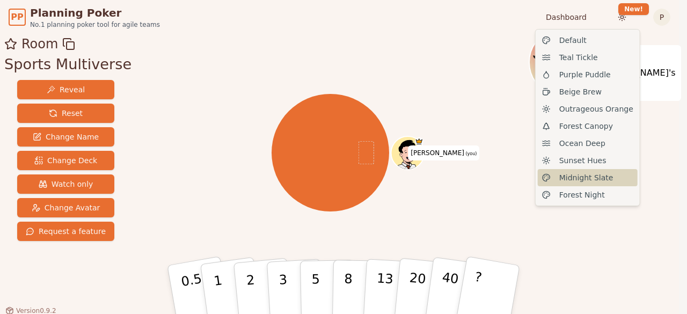
click at [584, 183] on div "Midnight Slate" at bounding box center [588, 177] width 100 height 17
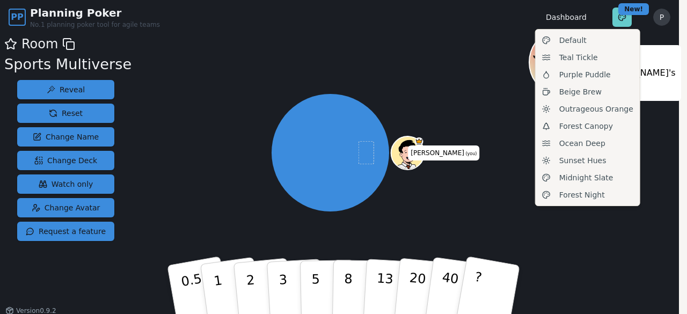
click at [620, 24] on html "PP Planning Poker No.1 planning poker tool for agile teams Dashboard Toggle the…" at bounding box center [343, 164] width 687 height 329
click at [574, 199] on span "Forest Night" at bounding box center [582, 194] width 46 height 11
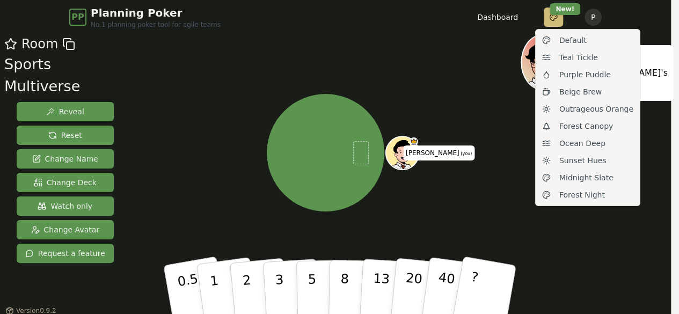
click at [618, 18] on html "PP Planning Poker No.1 planning poker tool for agile teams Dashboard Toggle the…" at bounding box center [339, 164] width 679 height 329
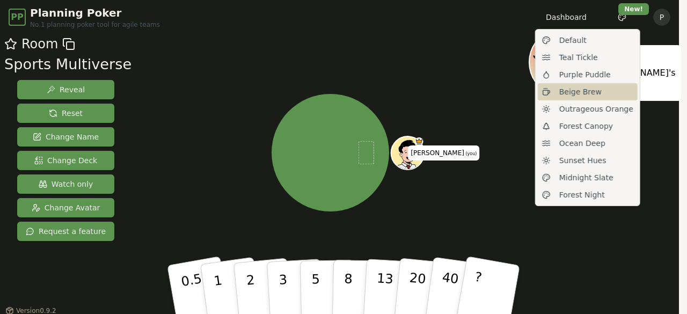
click at [593, 86] on span "Beige Brew" at bounding box center [580, 91] width 42 height 11
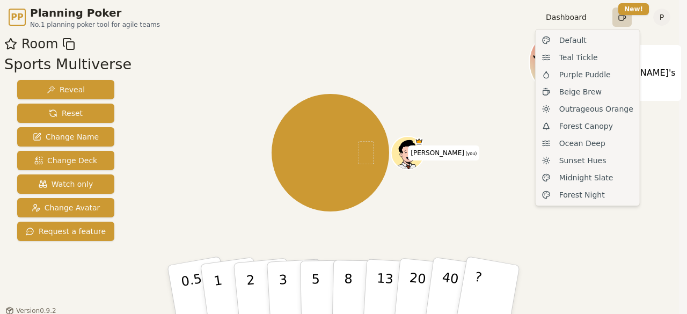
click at [618, 18] on html "PP Planning Poker No.1 planning poker tool for agile teams Dashboard Toggle the…" at bounding box center [343, 164] width 687 height 329
click at [587, 108] on span "Outrageous Orange" at bounding box center [596, 109] width 74 height 11
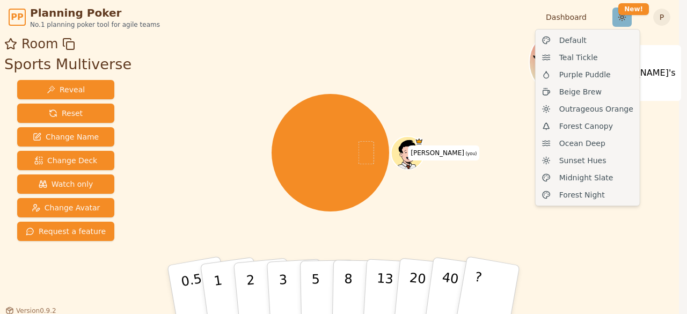
click at [617, 17] on html "PP Planning Poker No.1 planning poker tool for agile teams Dashboard Toggle the…" at bounding box center [343, 164] width 687 height 329
click at [588, 125] on span "Forest Canopy" at bounding box center [586, 126] width 54 height 11
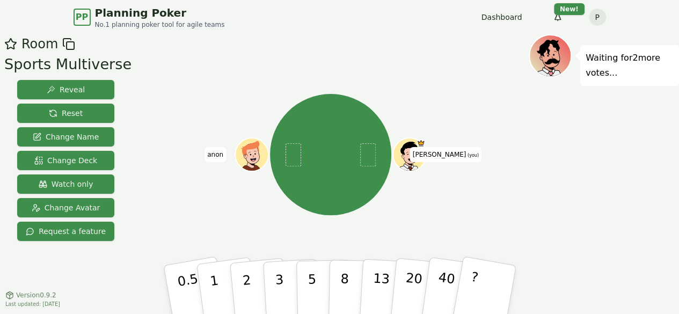
click at [275, 286] on p "3" at bounding box center [281, 301] width 12 height 58
click at [301, 280] on button "5" at bounding box center [323, 290] width 55 height 82
click at [311, 273] on p "5" at bounding box center [311, 290] width 9 height 58
drag, startPoint x: 311, startPoint y: 273, endPoint x: 321, endPoint y: 93, distance: 180.6
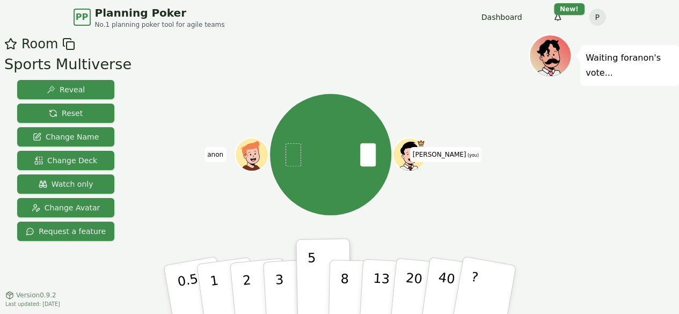
click at [321, 93] on div "Room Sports Multiverse Reveal Reset Change Name Change Deck Watch only Change A…" at bounding box center [339, 181] width 679 height 295
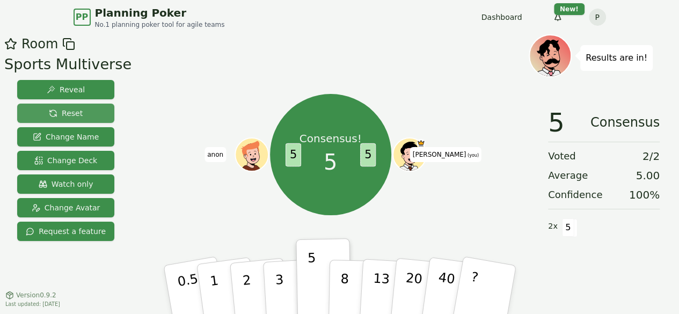
click at [81, 111] on button "Reset" at bounding box center [65, 113] width 97 height 19
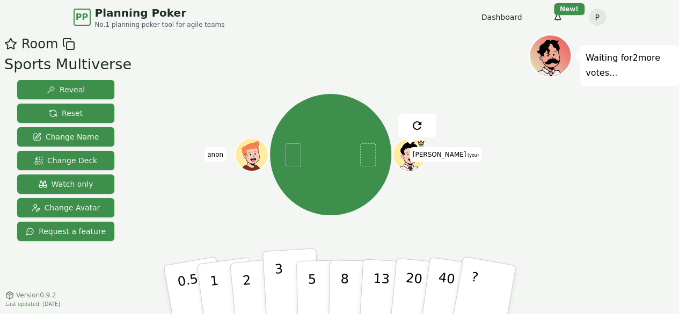
click at [278, 277] on p "3" at bounding box center [280, 290] width 12 height 58
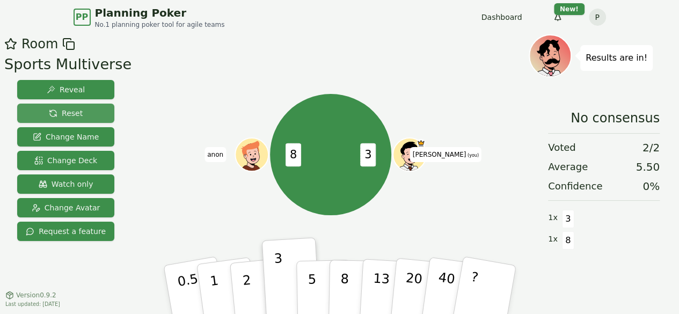
click at [76, 107] on button "Reset" at bounding box center [65, 113] width 97 height 19
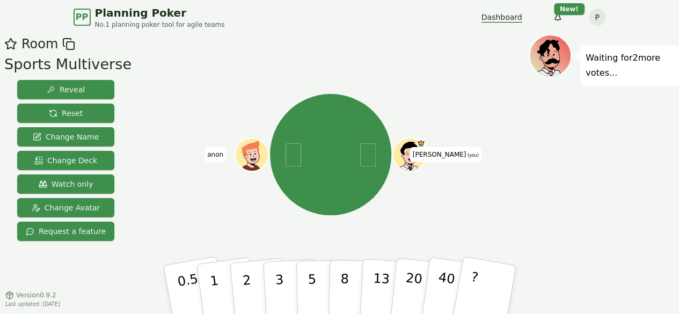
click at [522, 13] on link "Dashboard" at bounding box center [501, 17] width 41 height 11
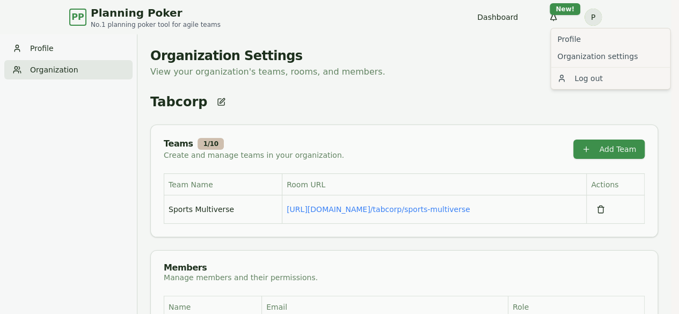
click at [661, 13] on html "PP Planning Poker No.1 planning poker tool for agile teams Dashboard Toggle the…" at bounding box center [339, 259] width 679 height 519
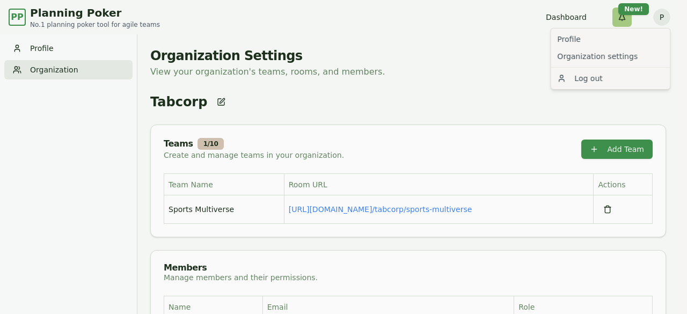
click at [620, 14] on html "PP Planning Poker No.1 planning poker tool for agile teams Dashboard Toggle the…" at bounding box center [343, 259] width 687 height 519
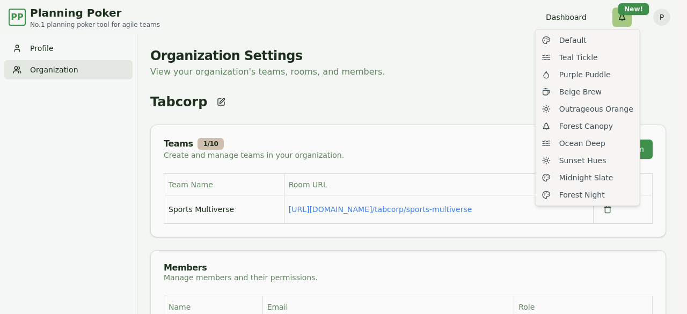
click at [620, 14] on html "PP Planning Poker No.1 planning poker tool for agile teams Dashboard Toggle the…" at bounding box center [343, 259] width 687 height 519
click at [583, 13] on html "PP Planning Poker No.1 planning poker tool for agile teams Dashboard Toggle the…" at bounding box center [343, 259] width 687 height 519
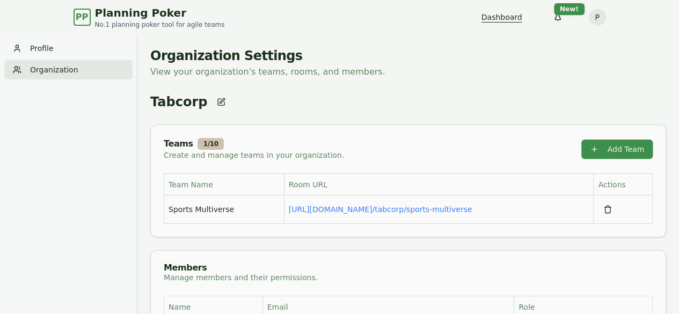
click at [522, 13] on link "Dashboard" at bounding box center [501, 17] width 41 height 11
click at [95, 14] on span "Planning Poker" at bounding box center [160, 12] width 130 height 15
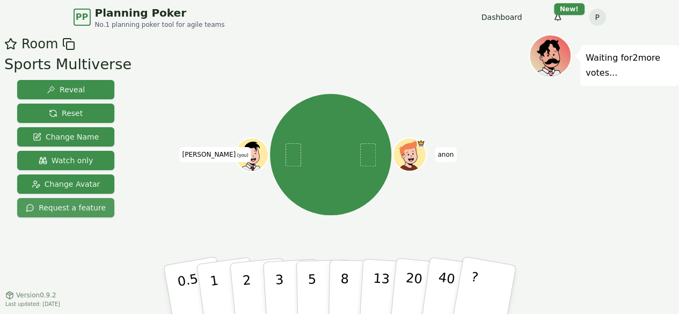
click at [84, 208] on span "Request a feature" at bounding box center [66, 207] width 80 height 11
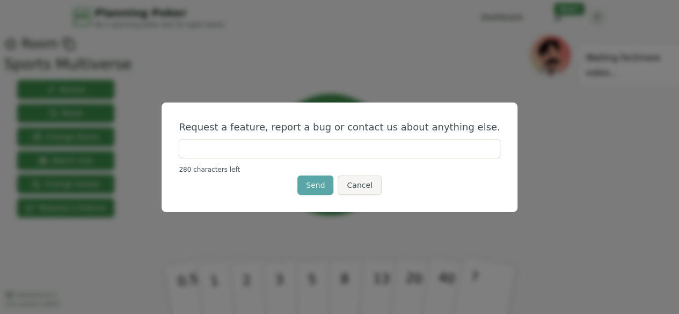
click at [209, 151] on input "text" at bounding box center [339, 148] width 321 height 19
paste input "**********"
type input "**********"
click at [321, 190] on button "Send" at bounding box center [315, 184] width 36 height 19
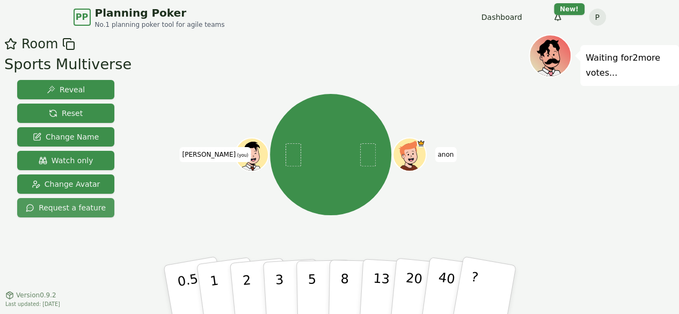
click at [80, 207] on span "Request a feature" at bounding box center [66, 207] width 80 height 11
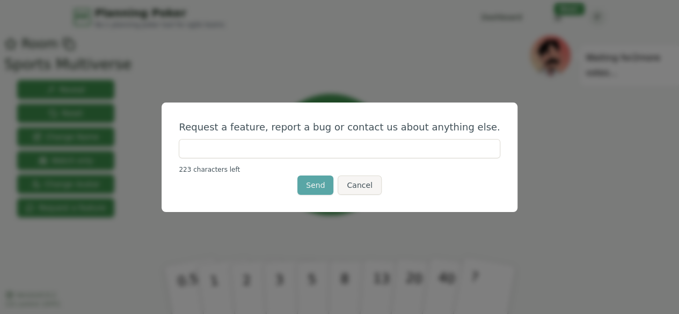
click at [255, 146] on input "text" at bounding box center [339, 148] width 321 height 19
paste input "**********"
type input "**********"
click at [320, 183] on button "Send" at bounding box center [315, 184] width 36 height 19
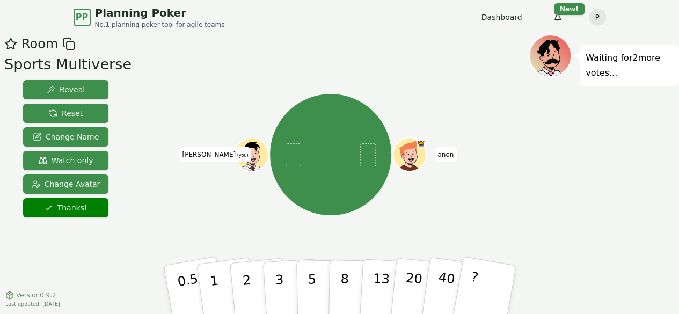
click at [599, 60] on p "Waiting for 2 more votes..." at bounding box center [629, 65] width 88 height 30
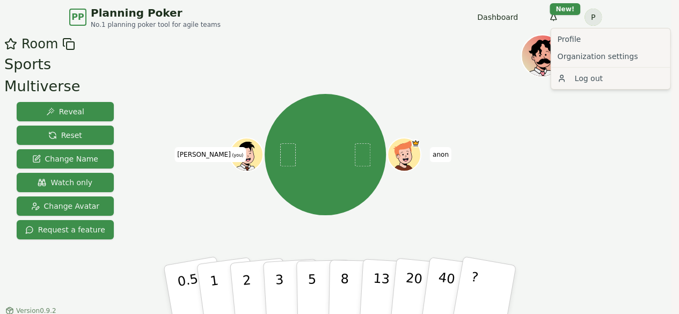
click at [660, 14] on html "PP Planning Poker No.1 planning poker tool for agile teams Dashboard Toggle the…" at bounding box center [339, 164] width 679 height 329
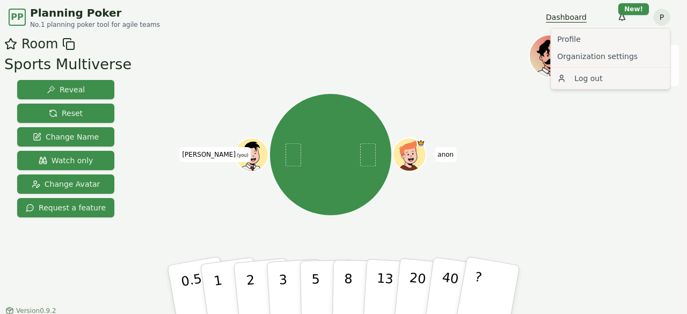
click at [573, 18] on html "PP Planning Poker No.1 planning poker tool for agile teams Dashboard Toggle the…" at bounding box center [343, 164] width 687 height 329
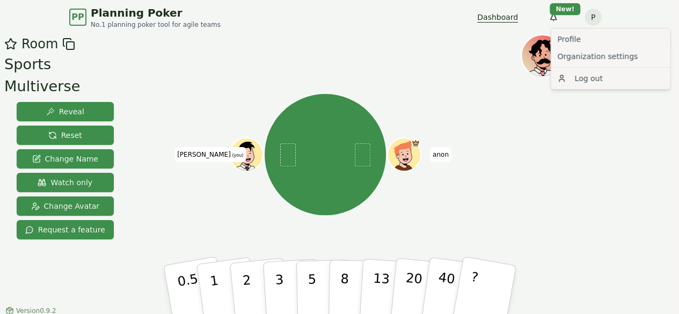
click at [518, 18] on link "Dashboard" at bounding box center [497, 17] width 41 height 11
